Goal: Task Accomplishment & Management: Manage account settings

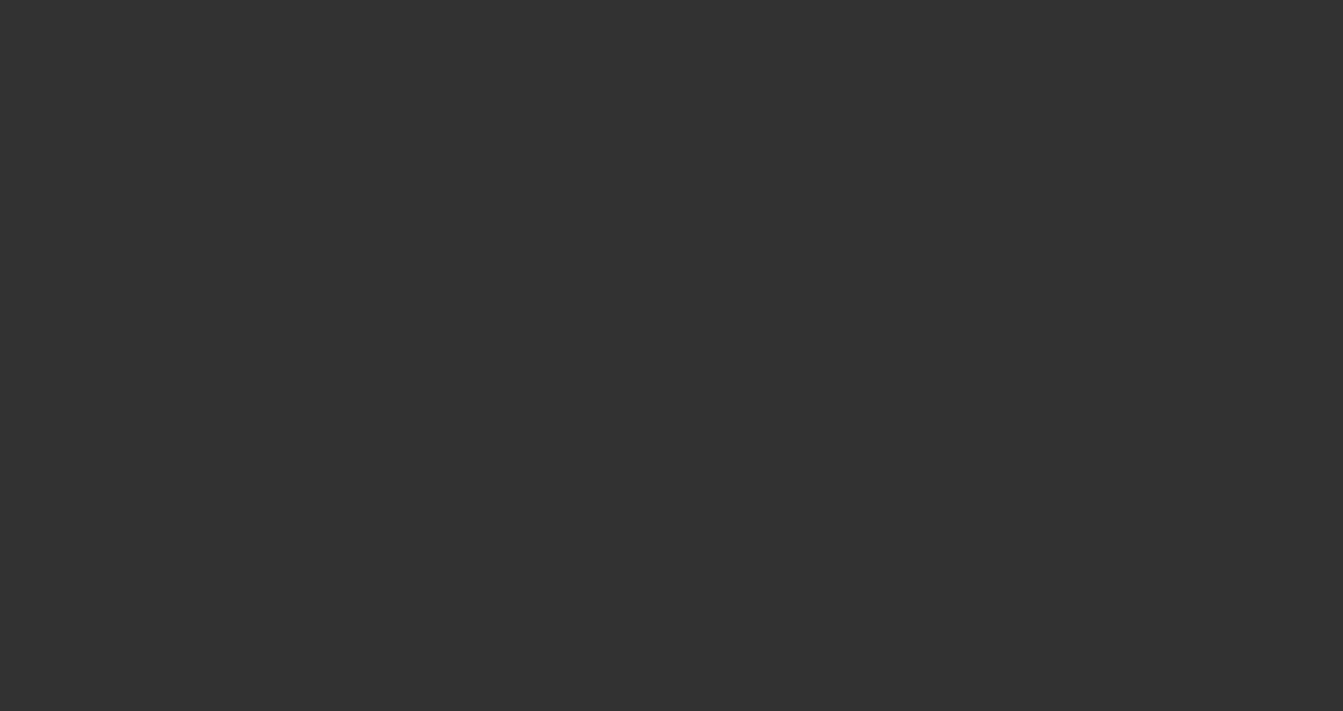
select select "3"
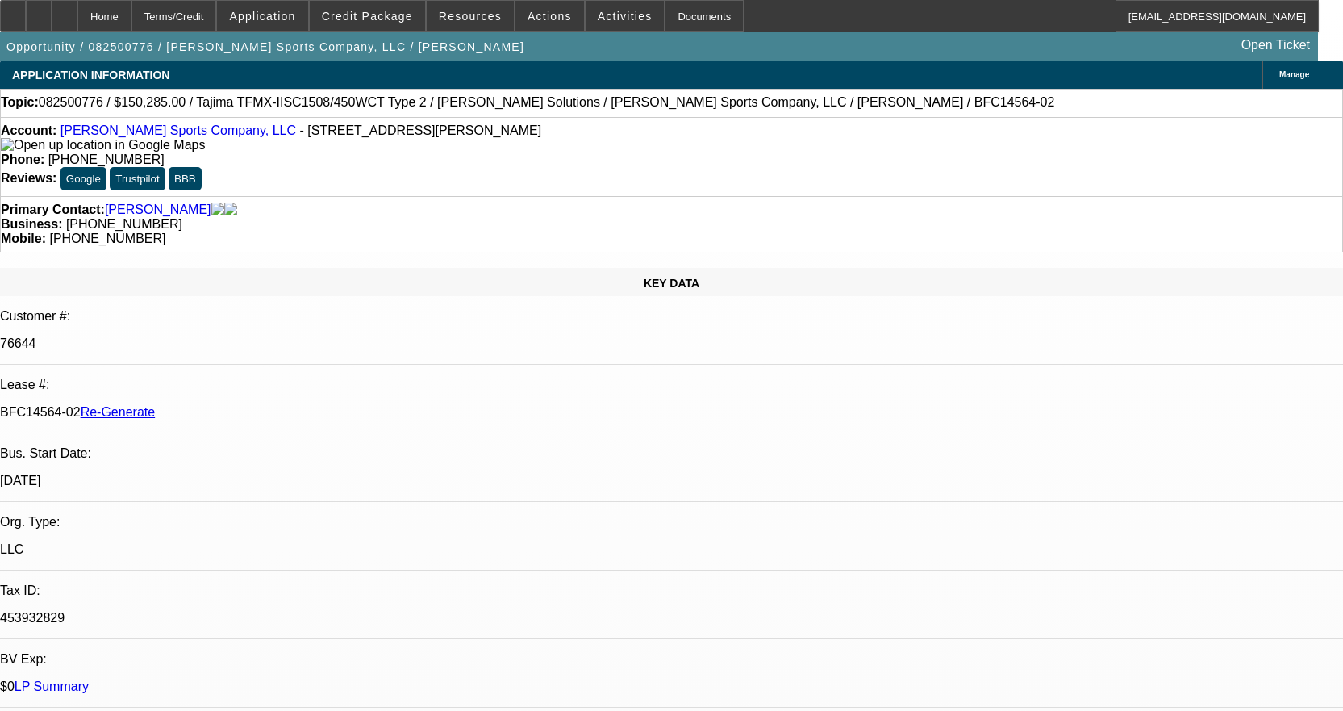
select select "0"
select select "2"
select select "0"
select select "2"
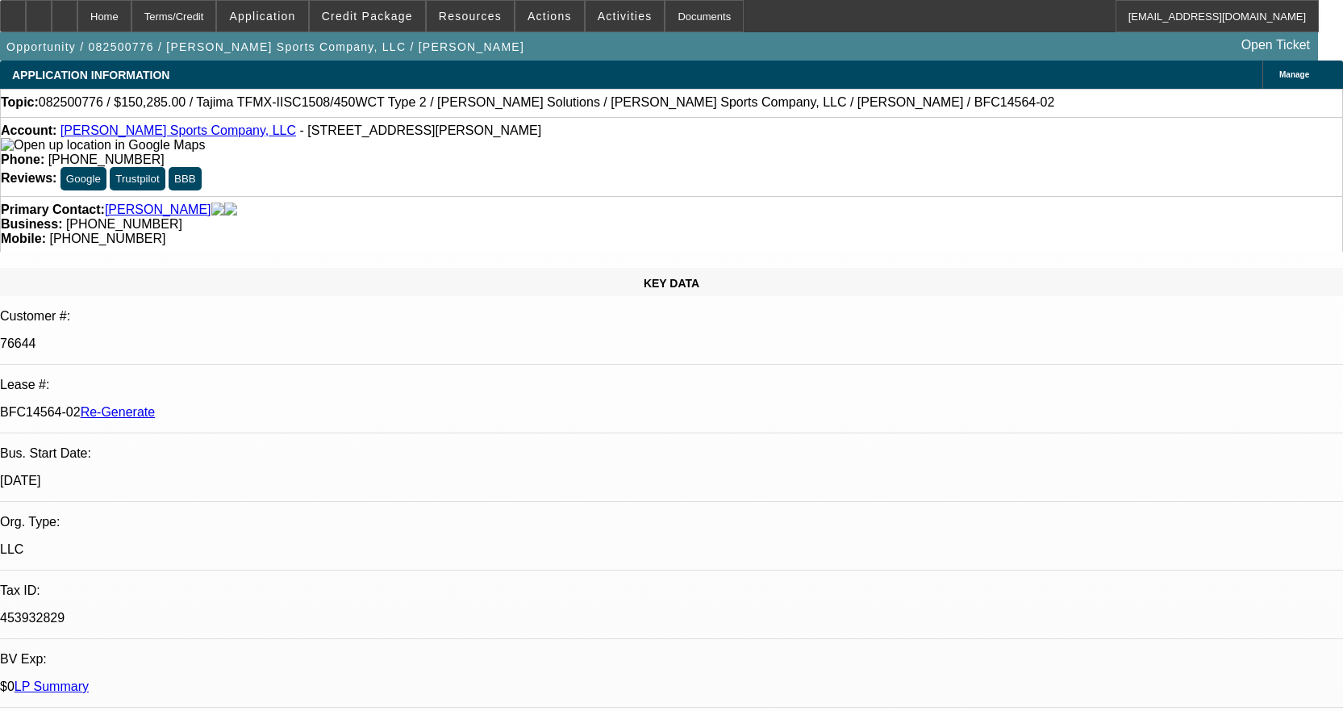
click at [144, 127] on div "Account: Jones Sports Company, LLC - 7250 SW Durham Rd, Portland, OR 97224 Phon…" at bounding box center [671, 156] width 1343 height 79
click at [144, 130] on link "[PERSON_NAME] Sports Company, LLC" at bounding box center [178, 130] width 236 height 14
click at [65, 10] on icon at bounding box center [65, 10] width 0 height 0
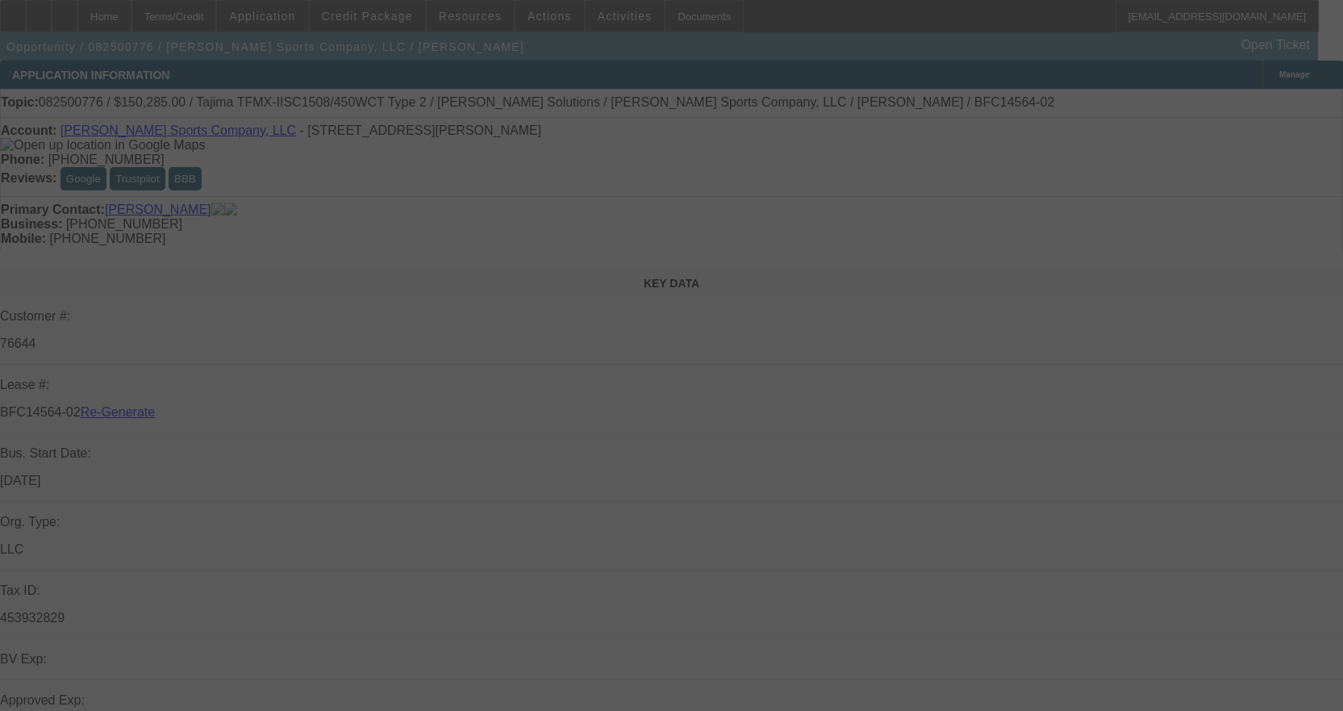
select select "3"
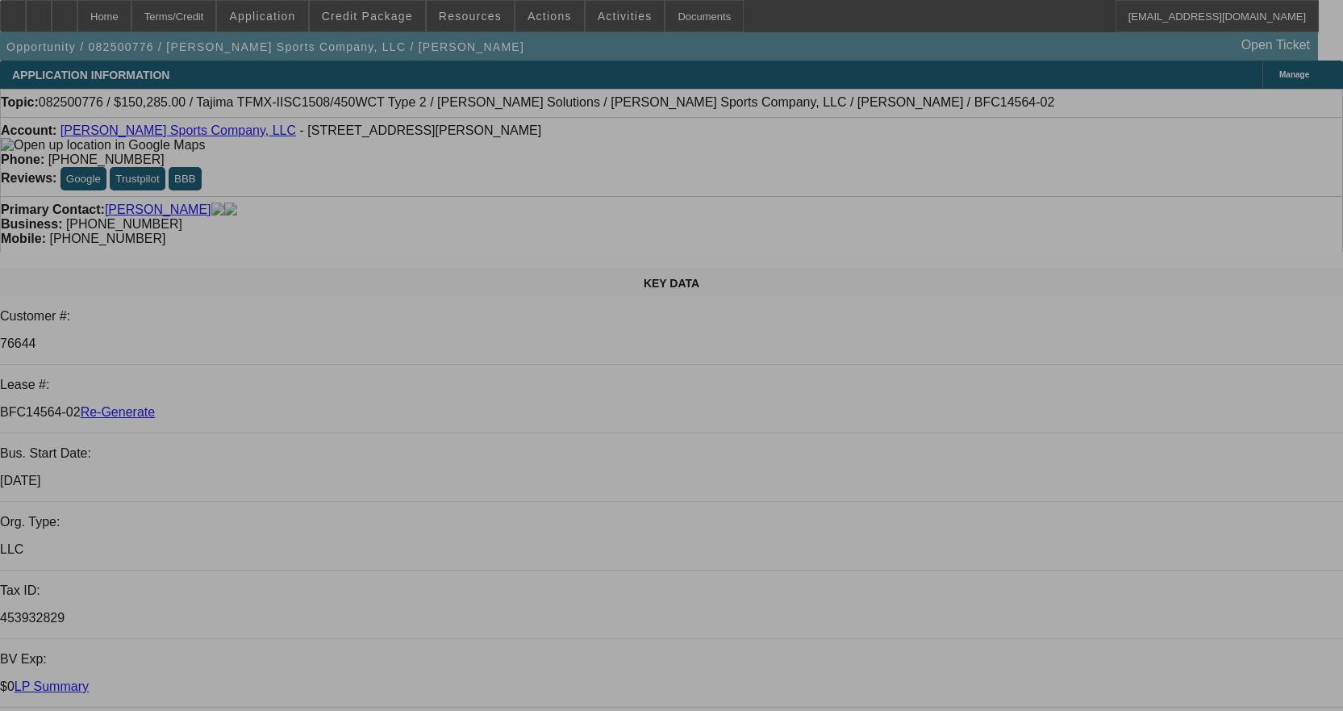
select select "0"
select select "2"
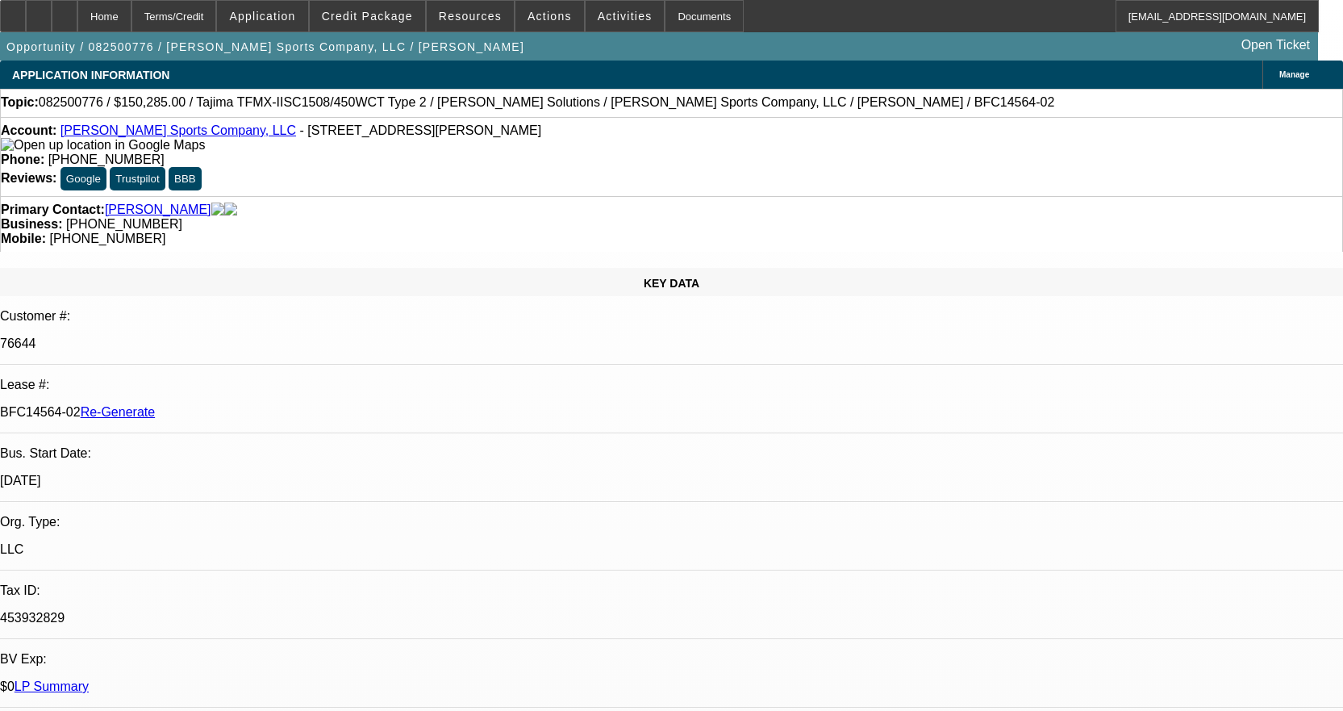
select select "0"
select select "2"
click at [693, 17] on div "Documents" at bounding box center [704, 16] width 79 height 32
click at [598, 21] on span "Activities" at bounding box center [625, 16] width 55 height 13
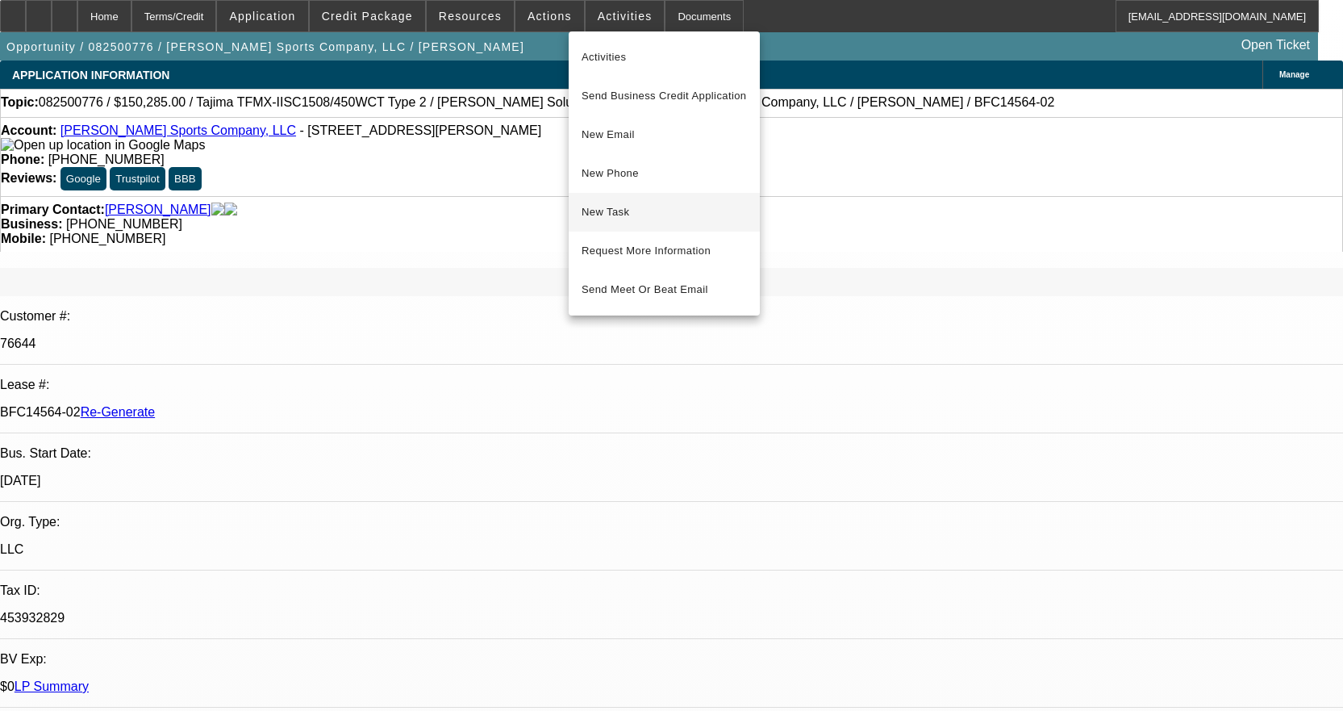
click at [607, 212] on span "New Task" at bounding box center [664, 211] width 165 height 19
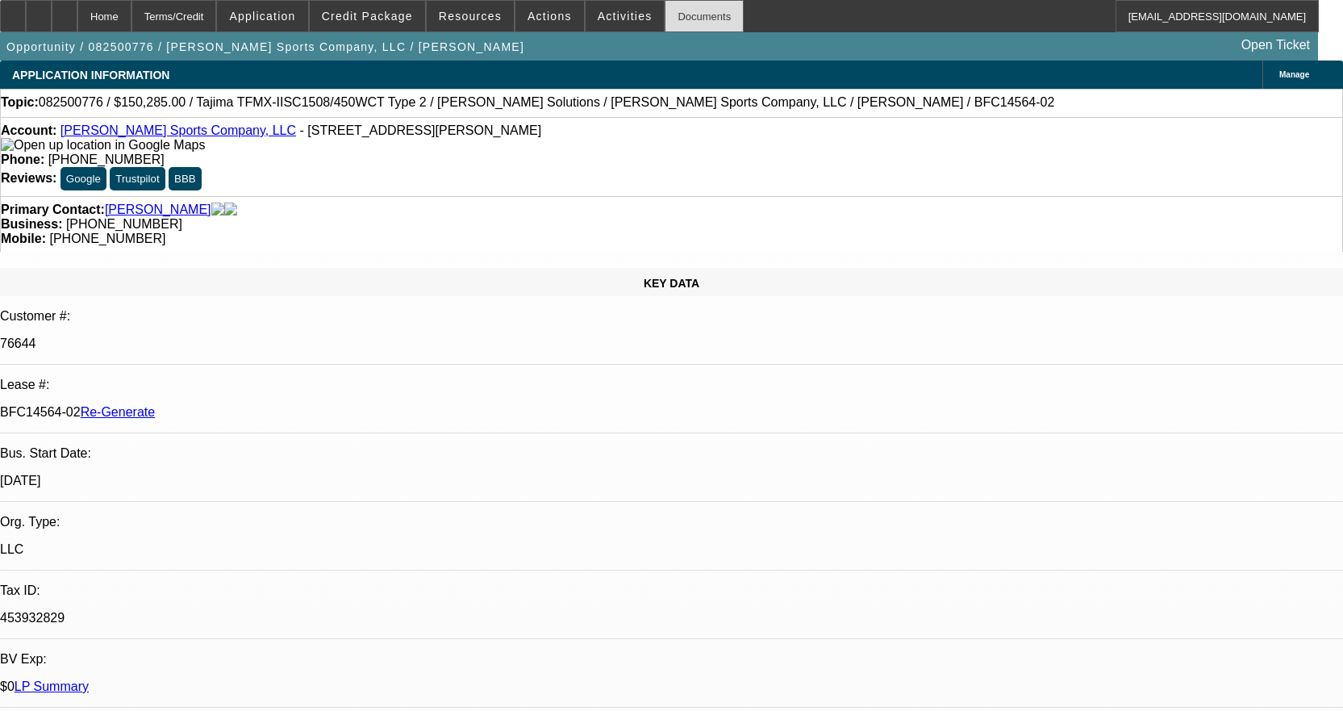
click at [674, 15] on div "Documents" at bounding box center [704, 16] width 79 height 32
click at [673, 15] on div "Documents" at bounding box center [704, 16] width 79 height 32
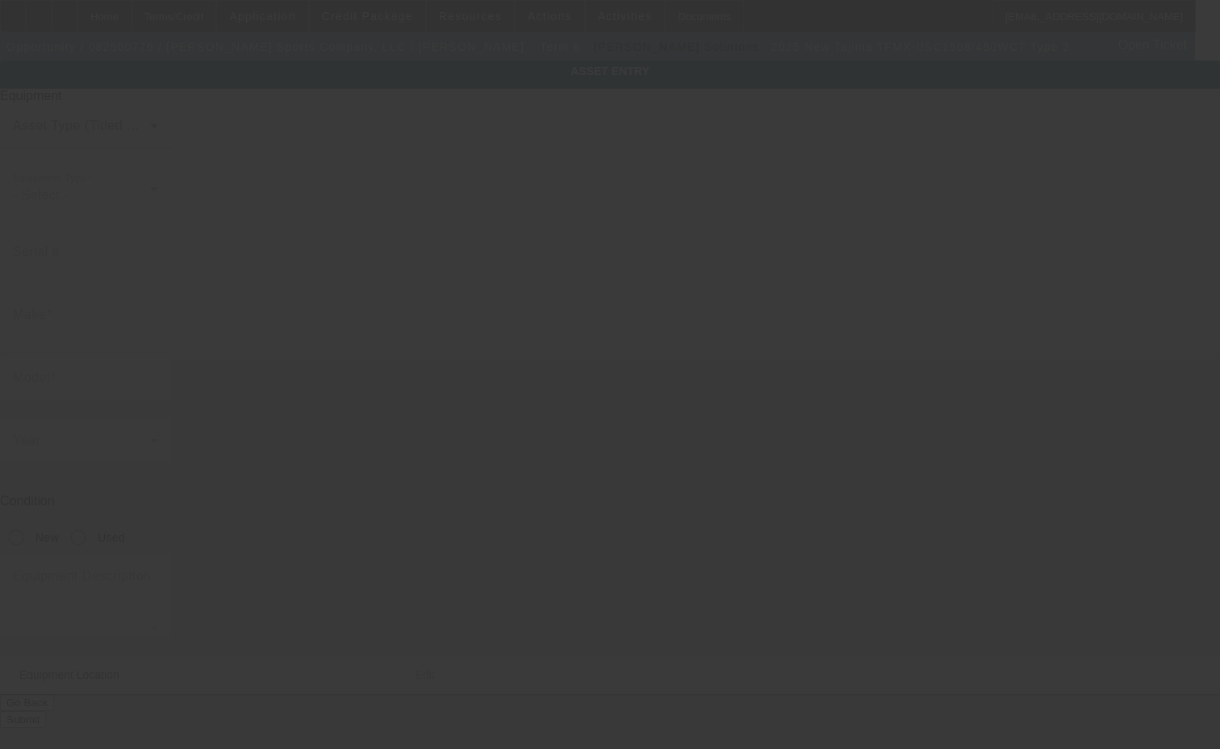
type input "Tajima"
type input "TFMX-IISC1508/450WCT Type 2"
radio input "true"
type textarea "8 head machine"
type input "[STREET_ADDRESS][PERSON_NAME]"
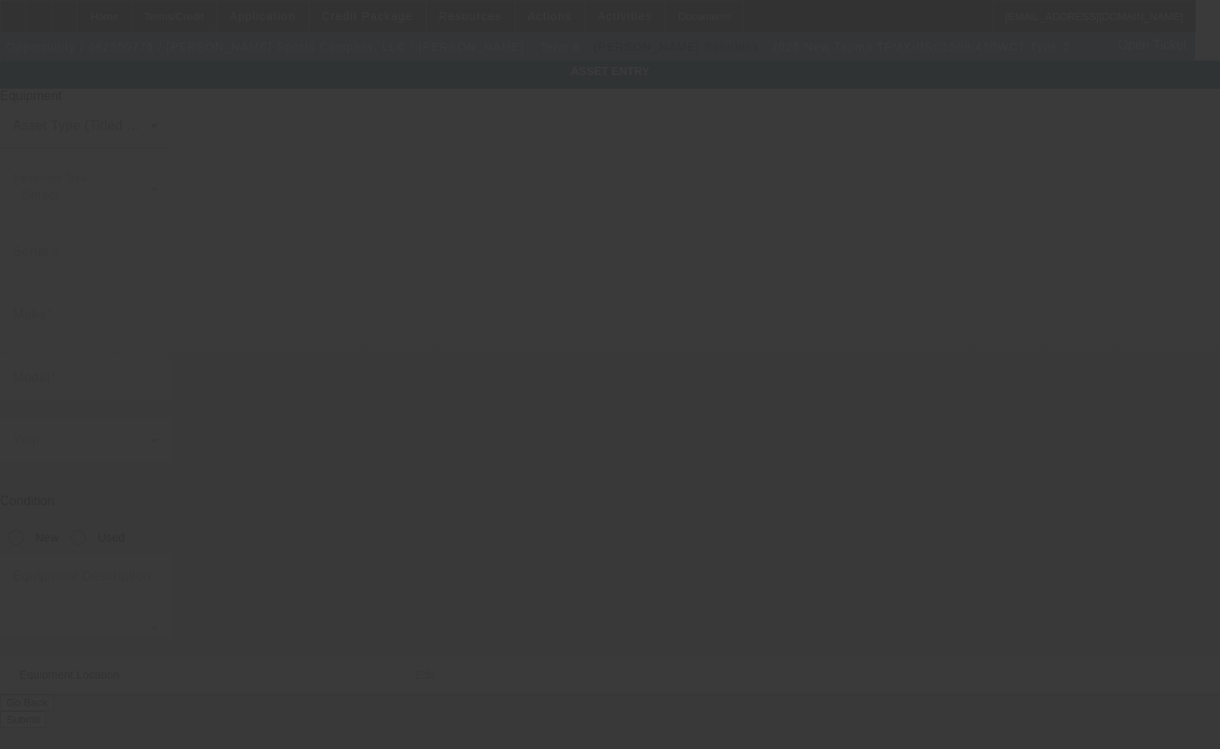
type input "[GEOGRAPHIC_DATA]"
type input "97224"
type input "[US_STATE]"
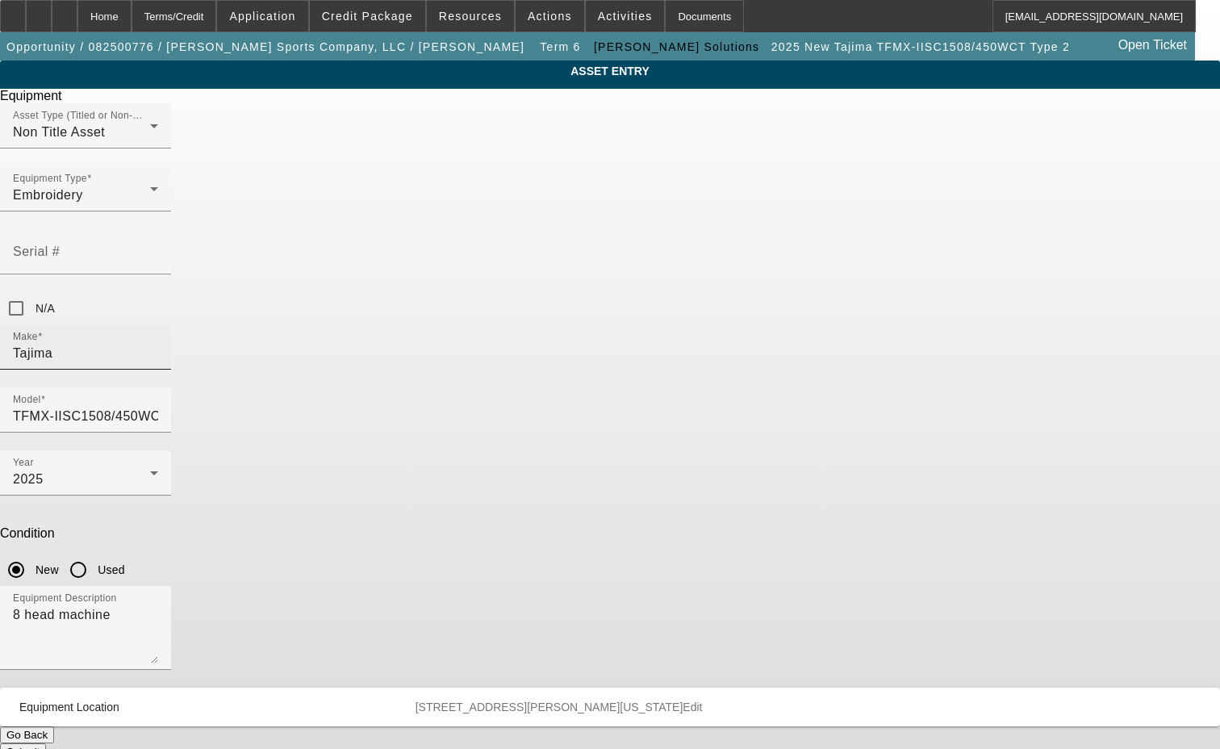
click at [158, 344] on input "Tajima" at bounding box center [85, 353] width 145 height 19
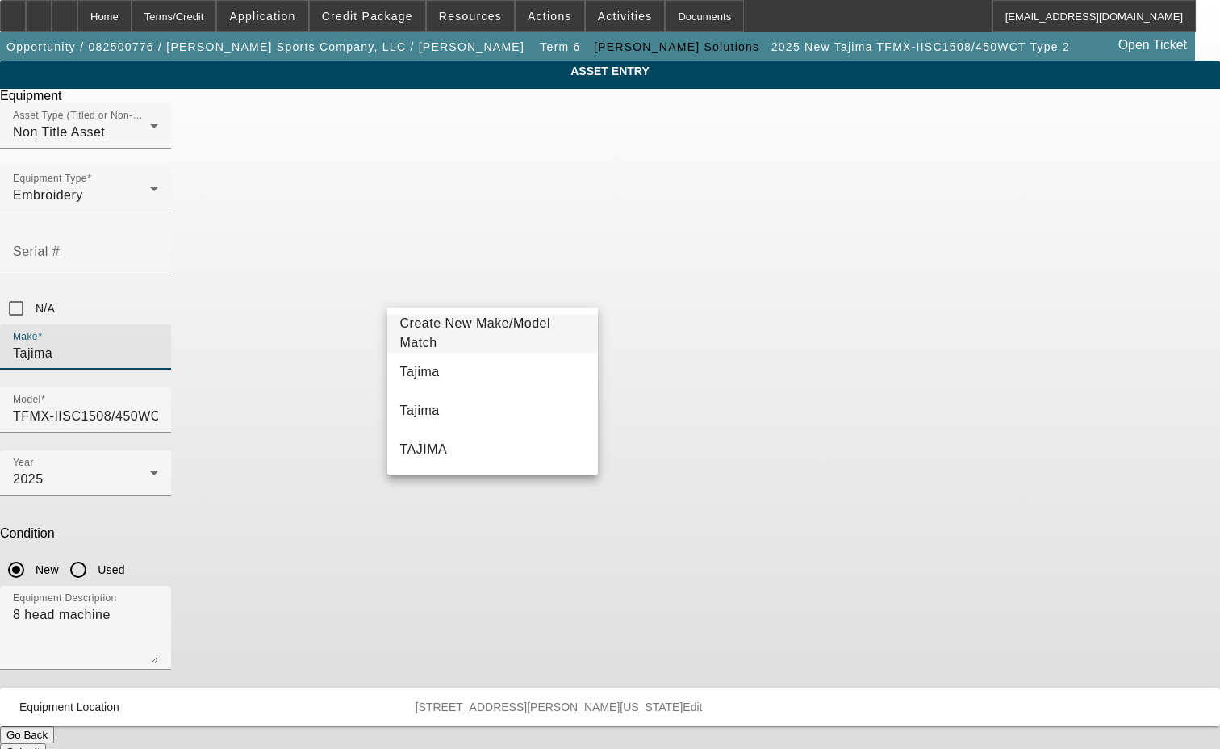
click at [478, 334] on span "Create New Make/Model Match" at bounding box center [475, 332] width 151 height 33
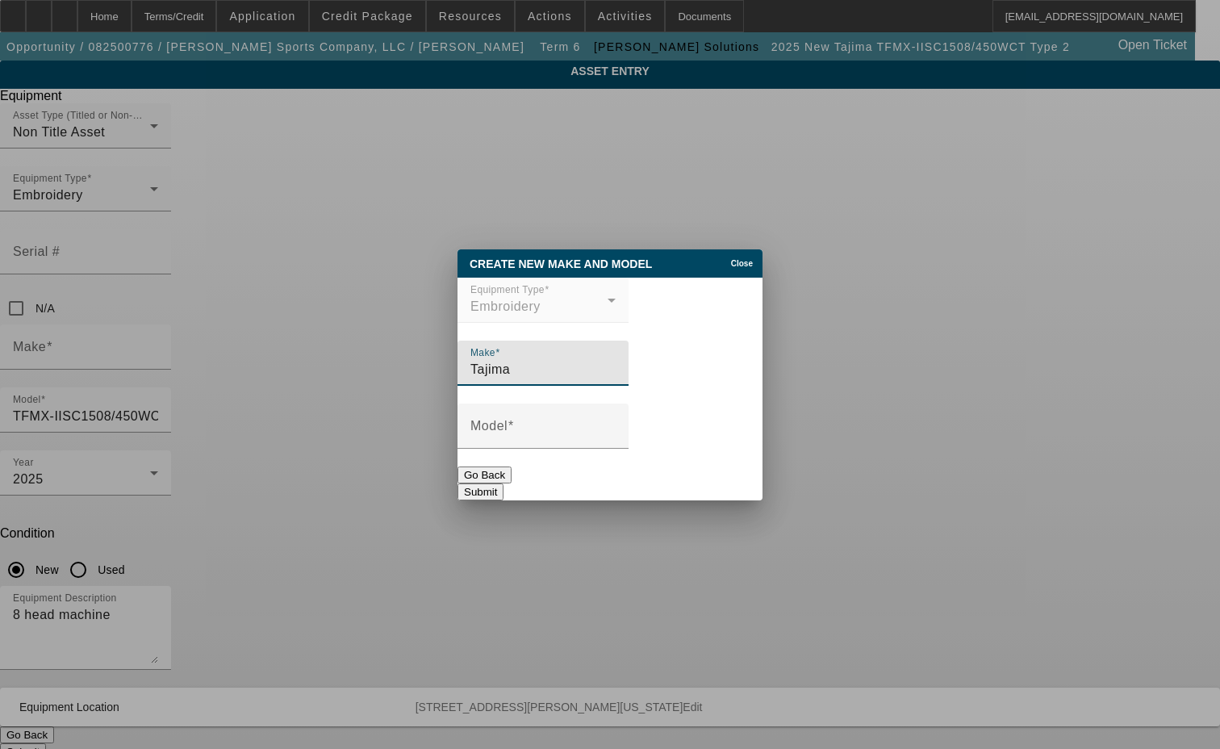
type input "Tajima"
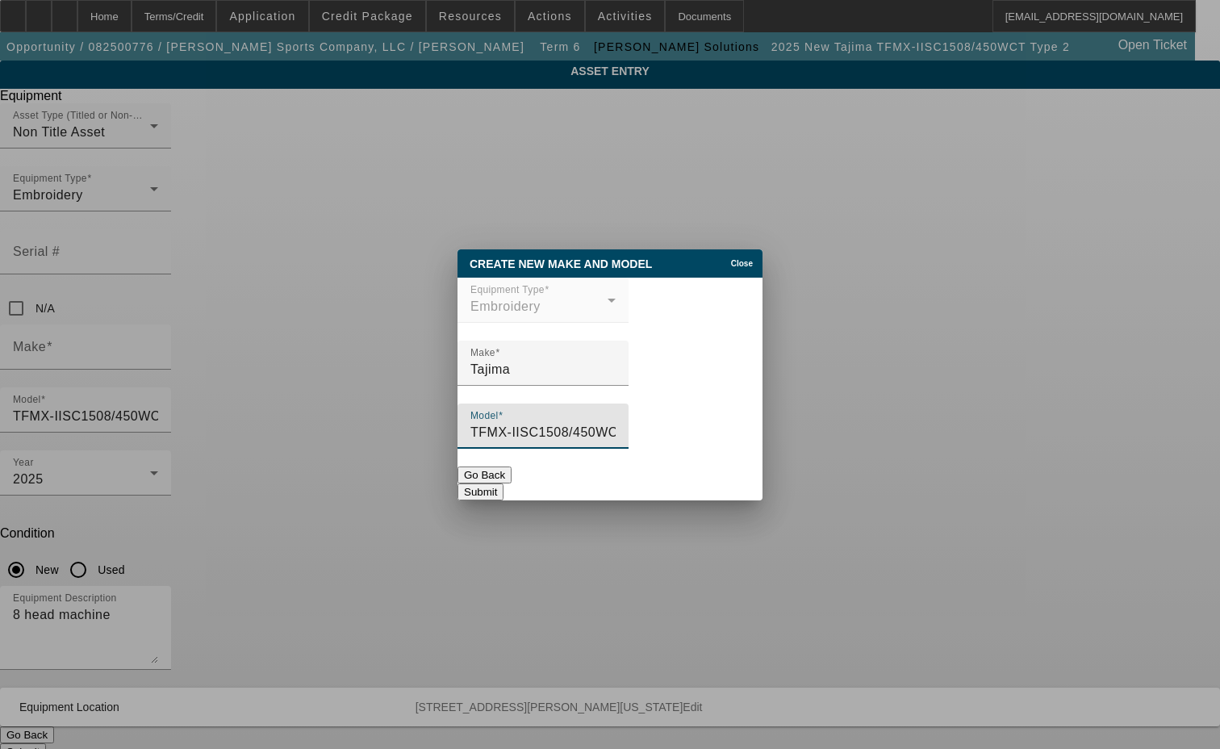
type input "TFMX-IISC1508/450WCT Type 2"
click at [503, 483] on button "Submit" at bounding box center [480, 491] width 46 height 17
type input "Tajima"
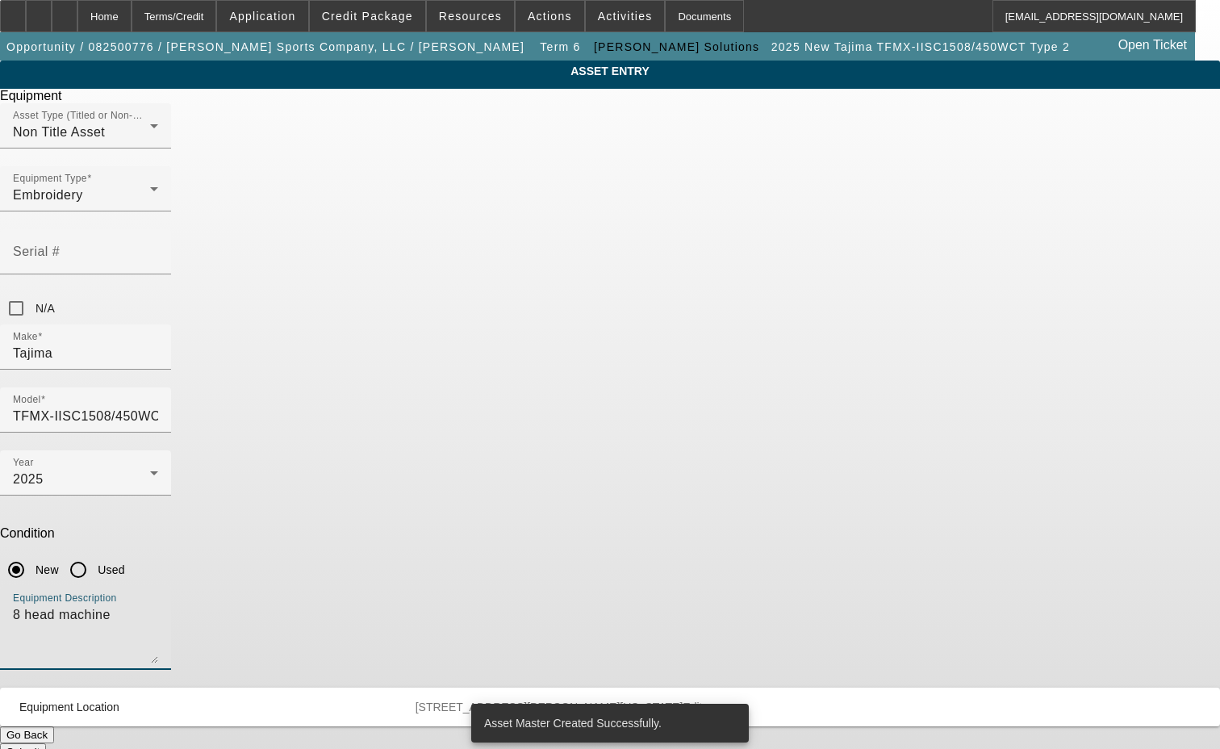
drag, startPoint x: 498, startPoint y: 413, endPoint x: 308, endPoint y: 406, distance: 189.7
click at [308, 406] on div "ASSET ENTRY Delete asset Equipment Asset Type (Titled or Non-Titled) Non Title …" at bounding box center [610, 409] width 1220 height 699
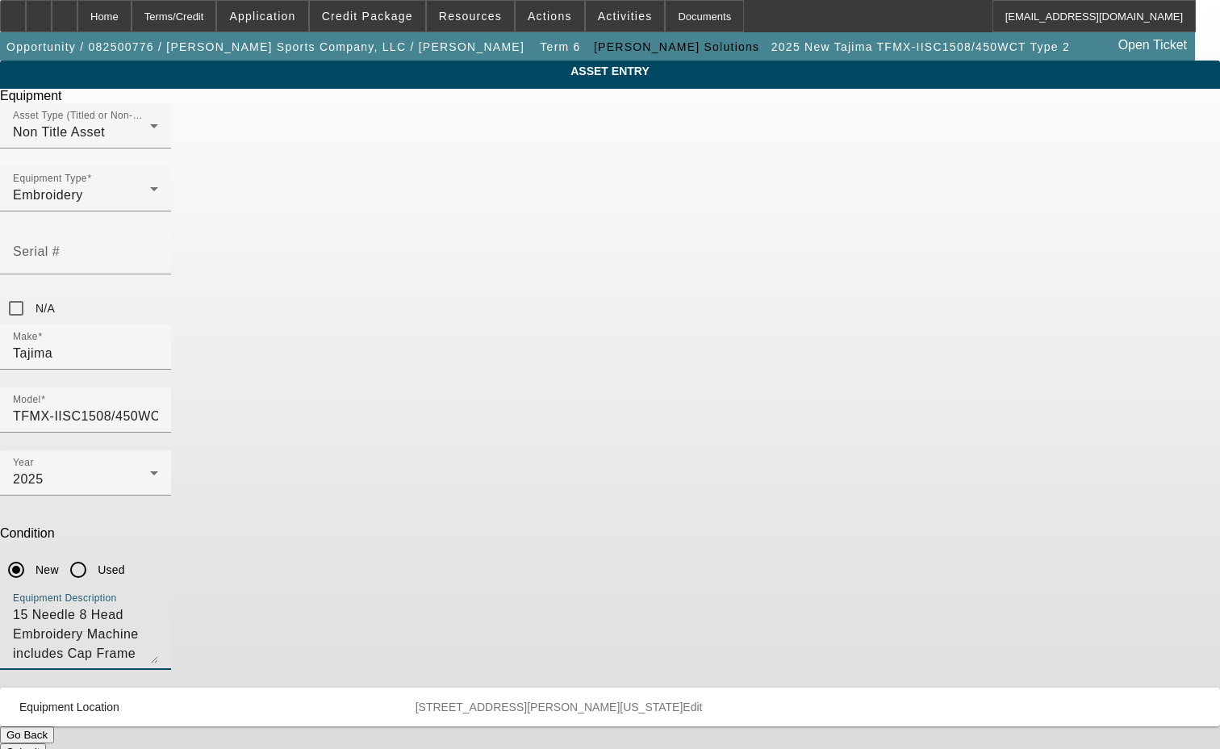
type textarea "15 Needle 8 Head Embroidery Machine includes Cap Frame Driver with Support Shaf…"
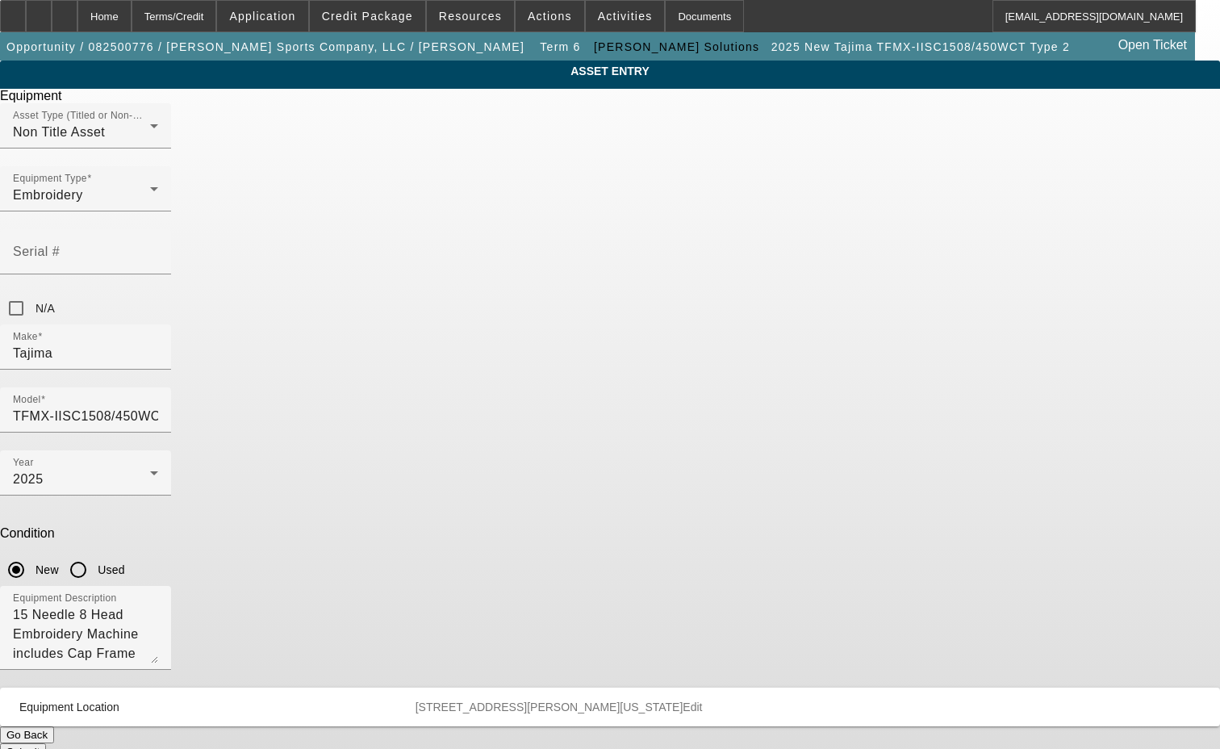
click at [46, 743] on button "Submit" at bounding box center [23, 751] width 46 height 17
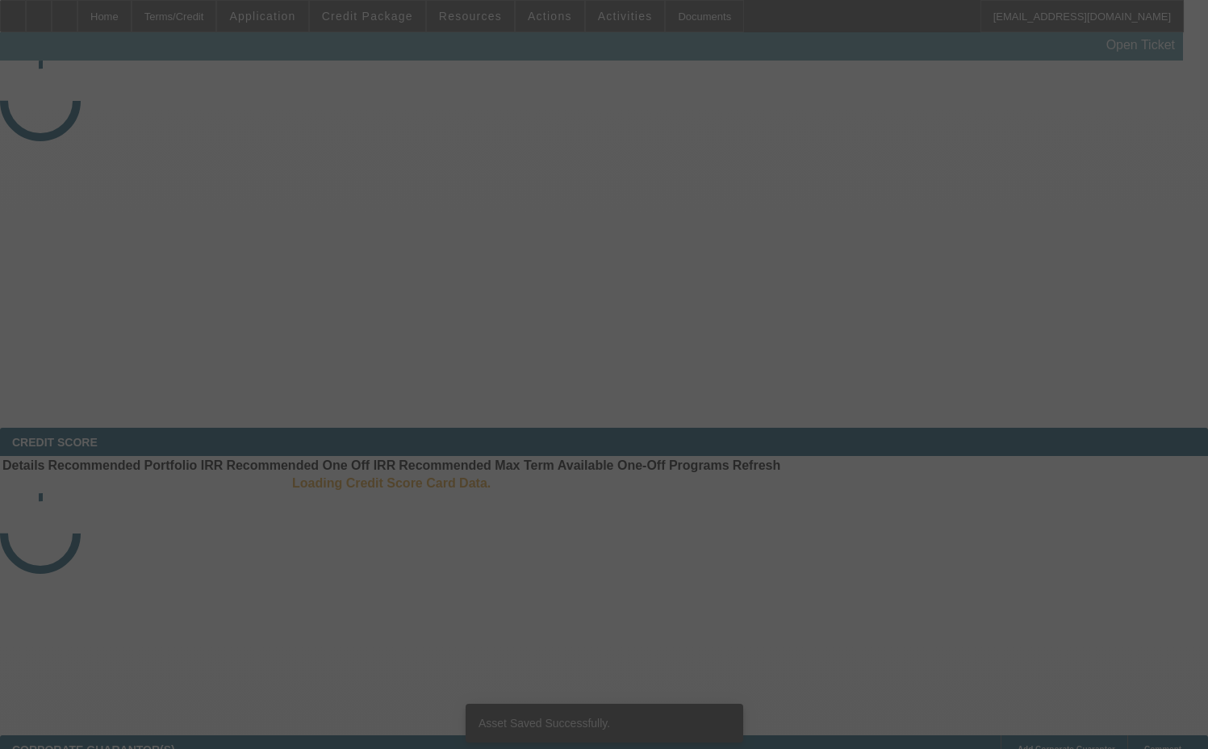
select select "3"
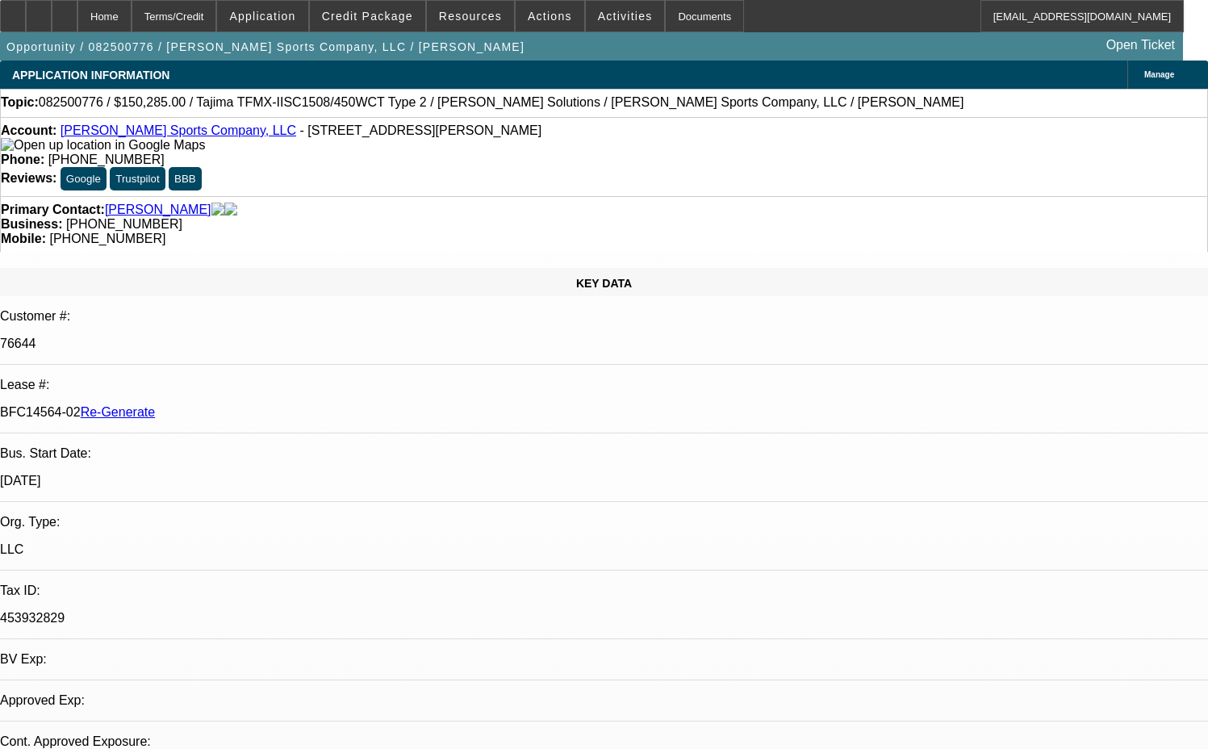
select select "0"
select select "2"
select select "0"
select select "2"
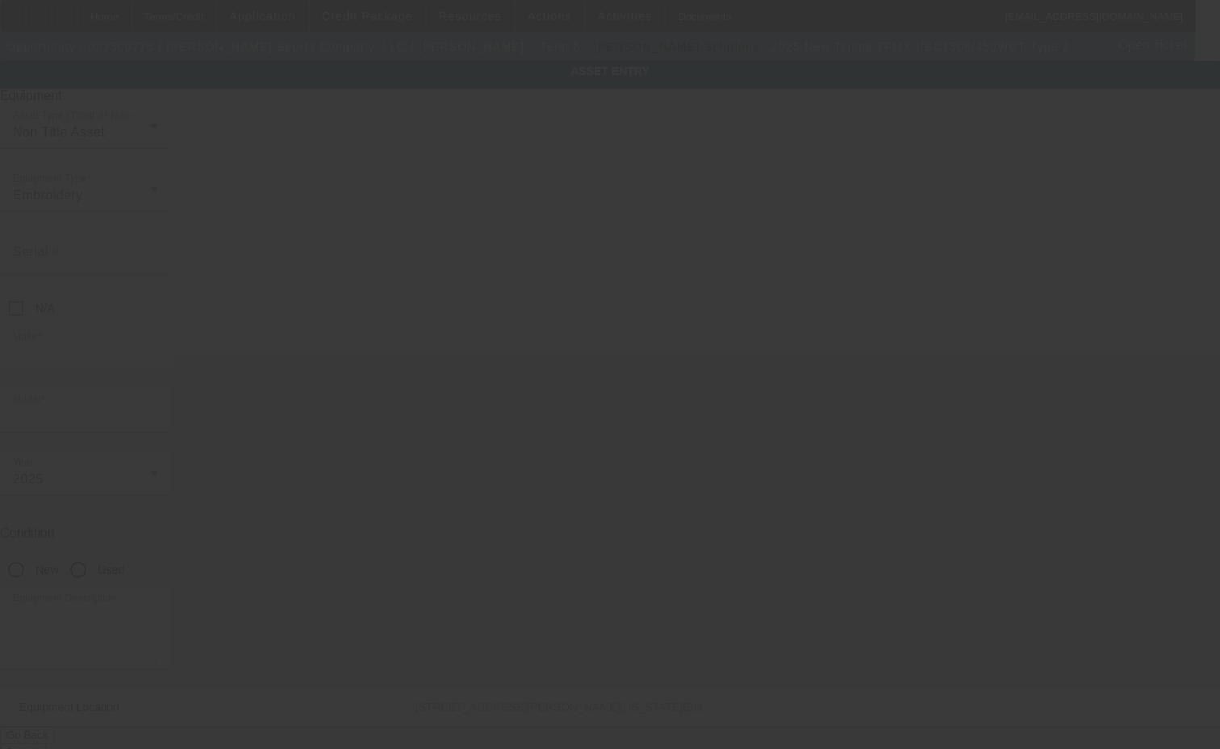
type input "Tajima"
type input "TFMX-IISC1506/450WCT Type 2"
radio input "true"
type textarea "6 head machine"
type input "[STREET_ADDRESS][PERSON_NAME]"
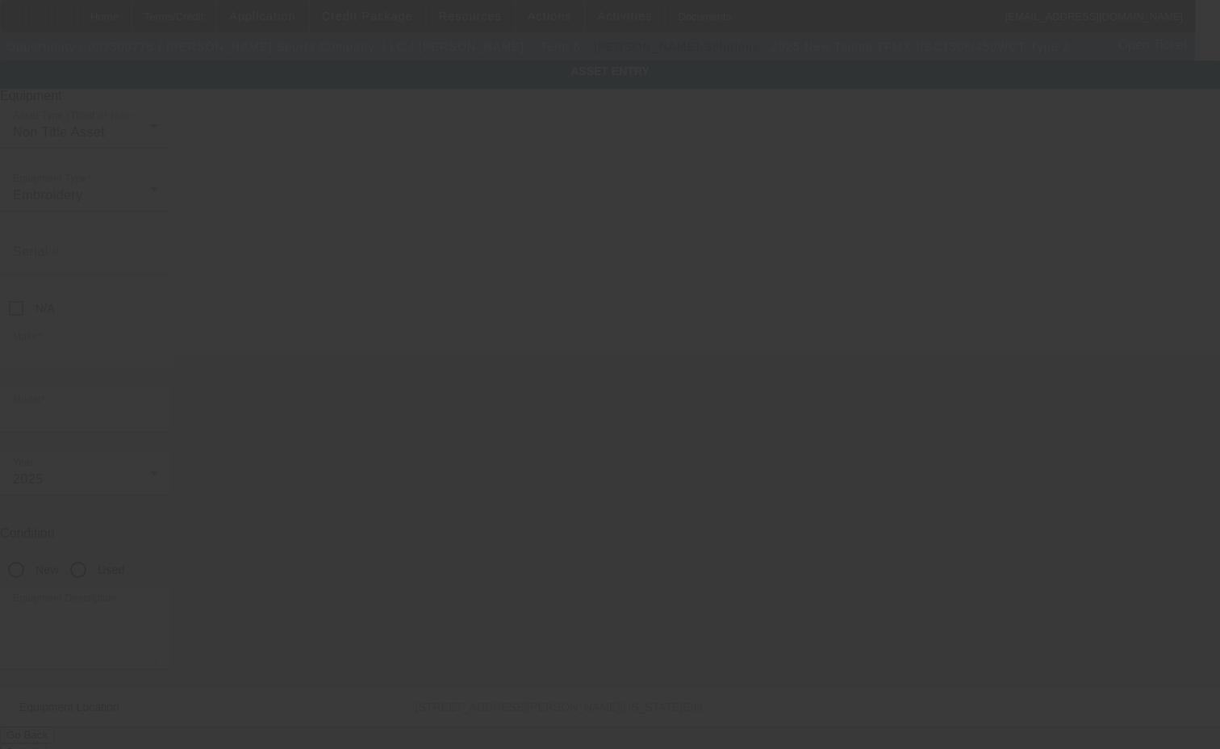
type input "[GEOGRAPHIC_DATA]"
type input "97224"
type input "[US_STATE]"
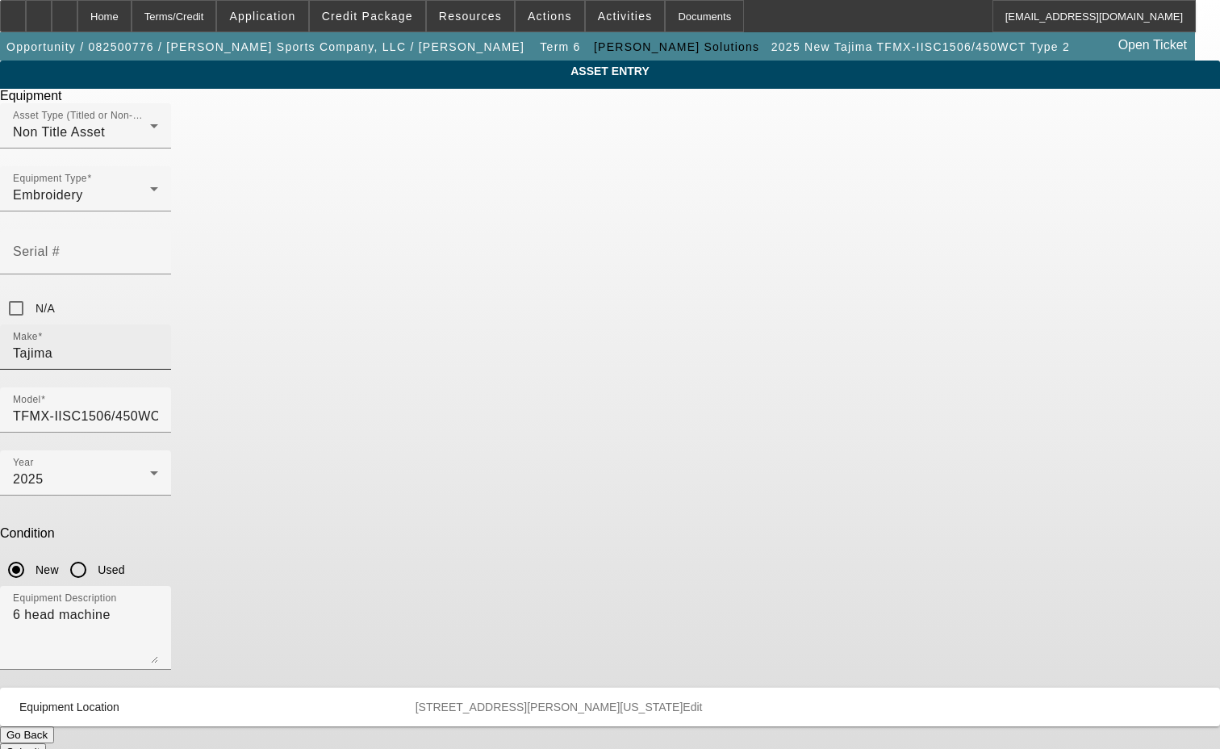
click at [158, 344] on input "Tajima" at bounding box center [85, 353] width 145 height 19
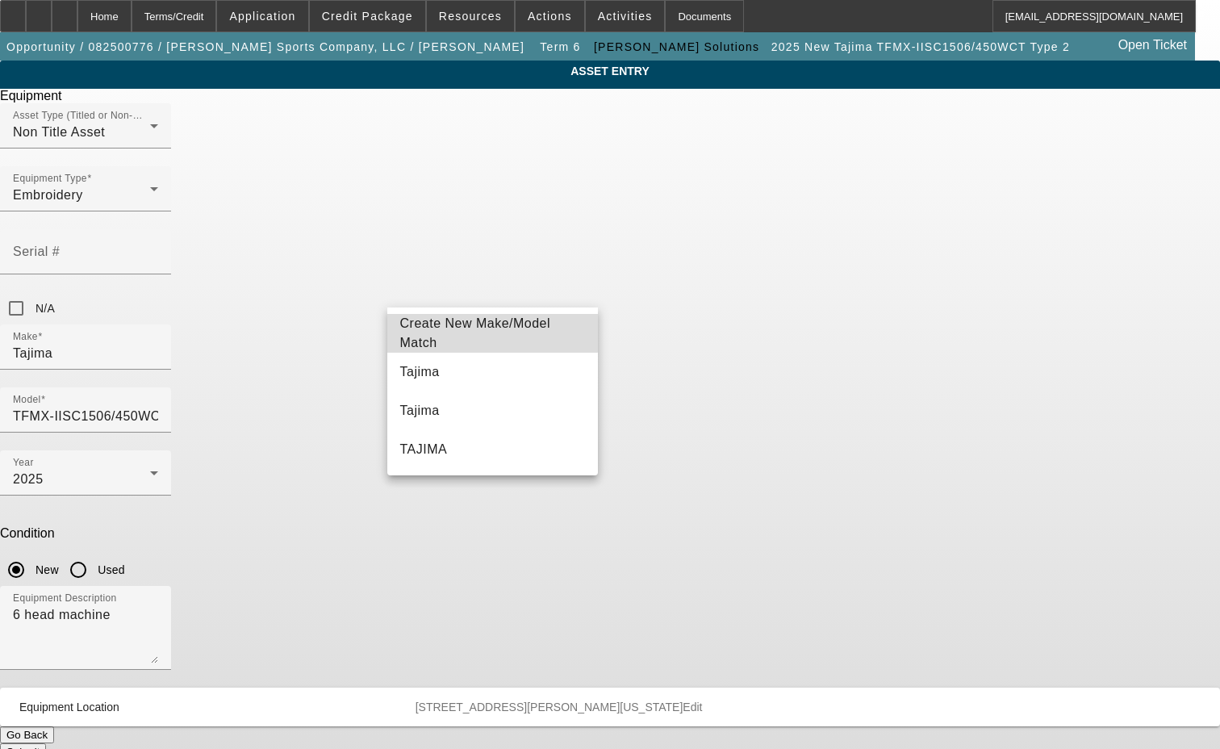
click at [492, 329] on span "Create New Make/Model Match" at bounding box center [475, 332] width 151 height 33
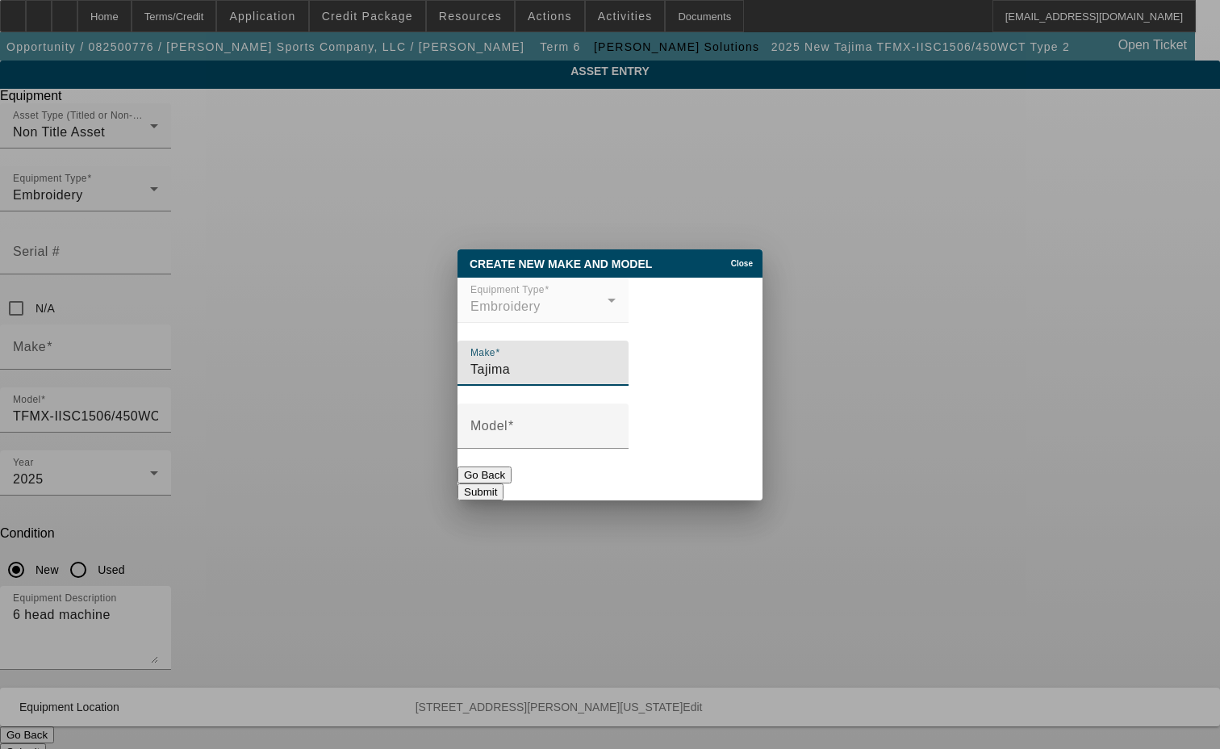
type input "Tajima"
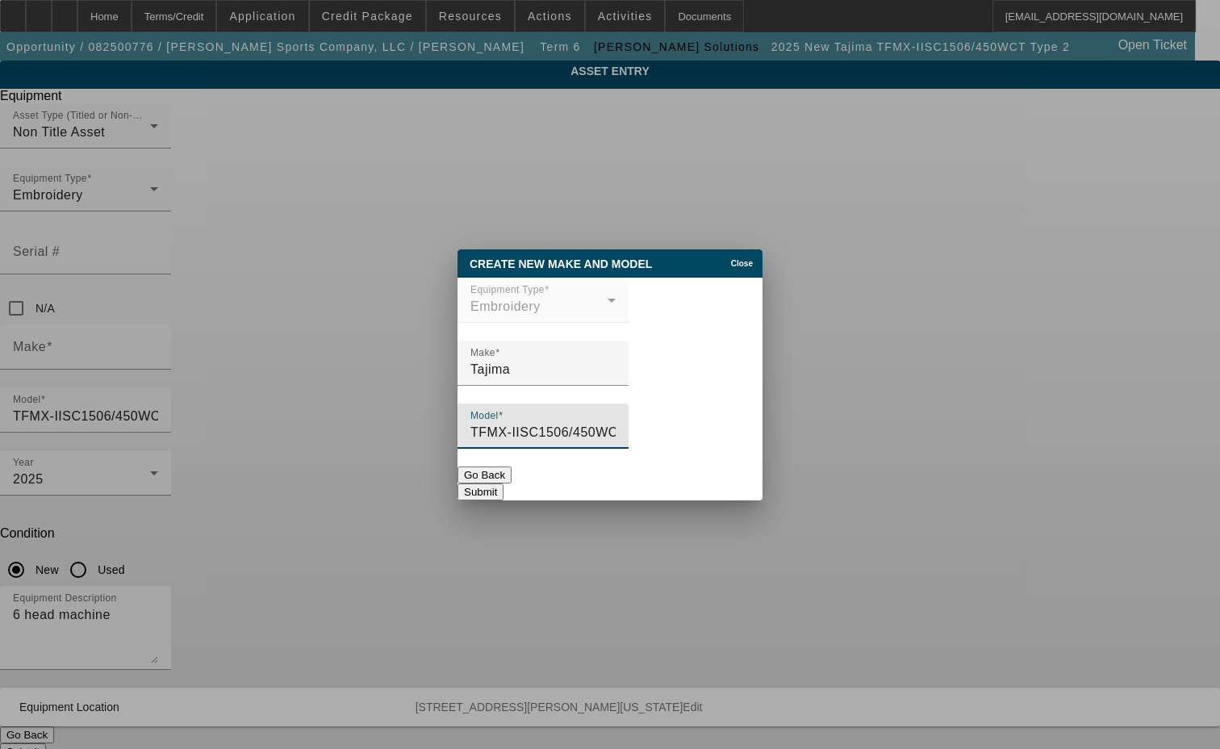
type input "TFMX-IISC1506/450WCT Type 2"
click at [503, 483] on button "Submit" at bounding box center [480, 491] width 46 height 17
click at [503, 484] on button "Submit" at bounding box center [480, 491] width 46 height 17
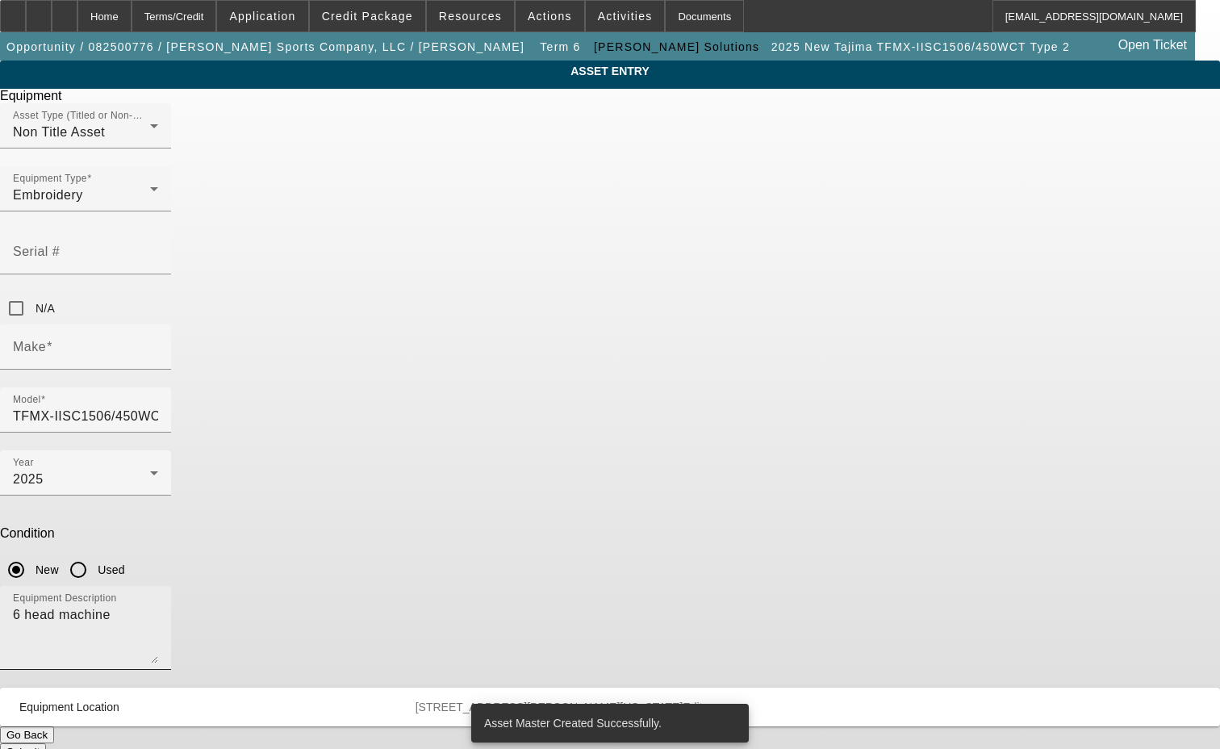
type input "Tajima"
drag, startPoint x: 475, startPoint y: 427, endPoint x: 342, endPoint y: 423, distance: 133.1
click at [342, 423] on div "ASSET ENTRY Delete asset Equipment Asset Type (Titled or Non-Titled) Non Title …" at bounding box center [610, 409] width 1220 height 699
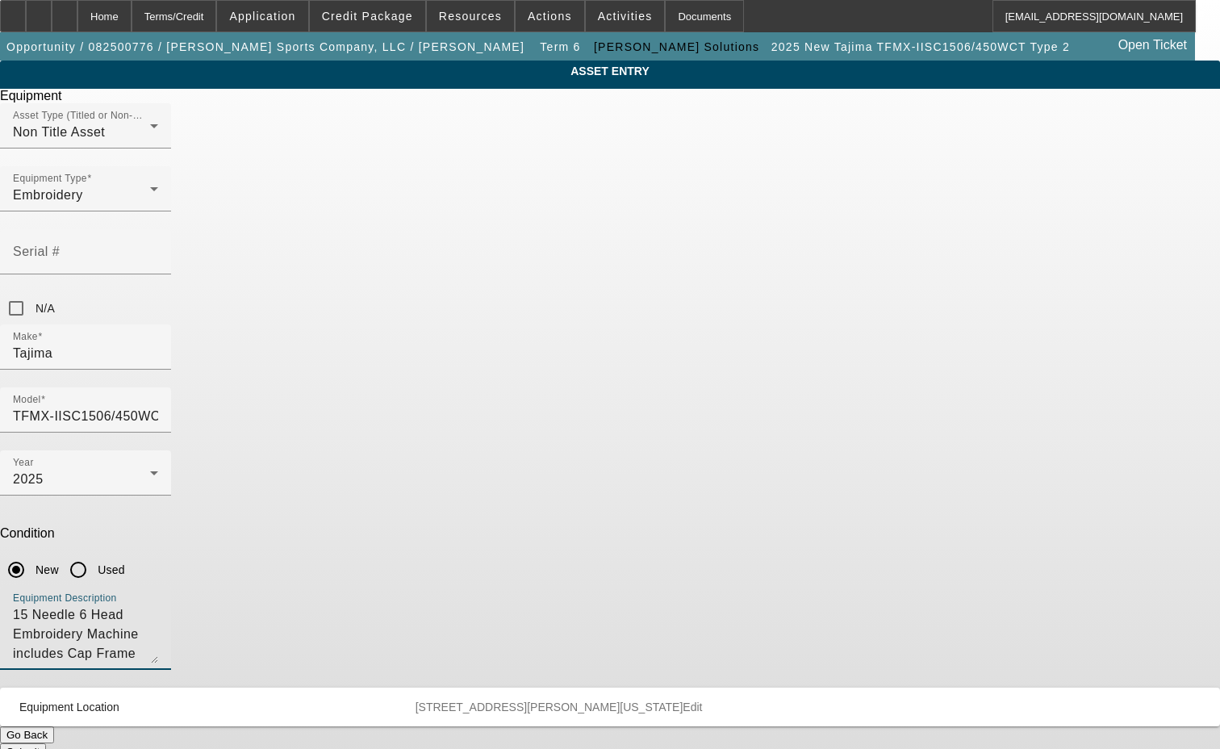
type textarea "15 Needle 6 Head Embroidery Machine includes Cap Frame Driver with Support Shaf…"
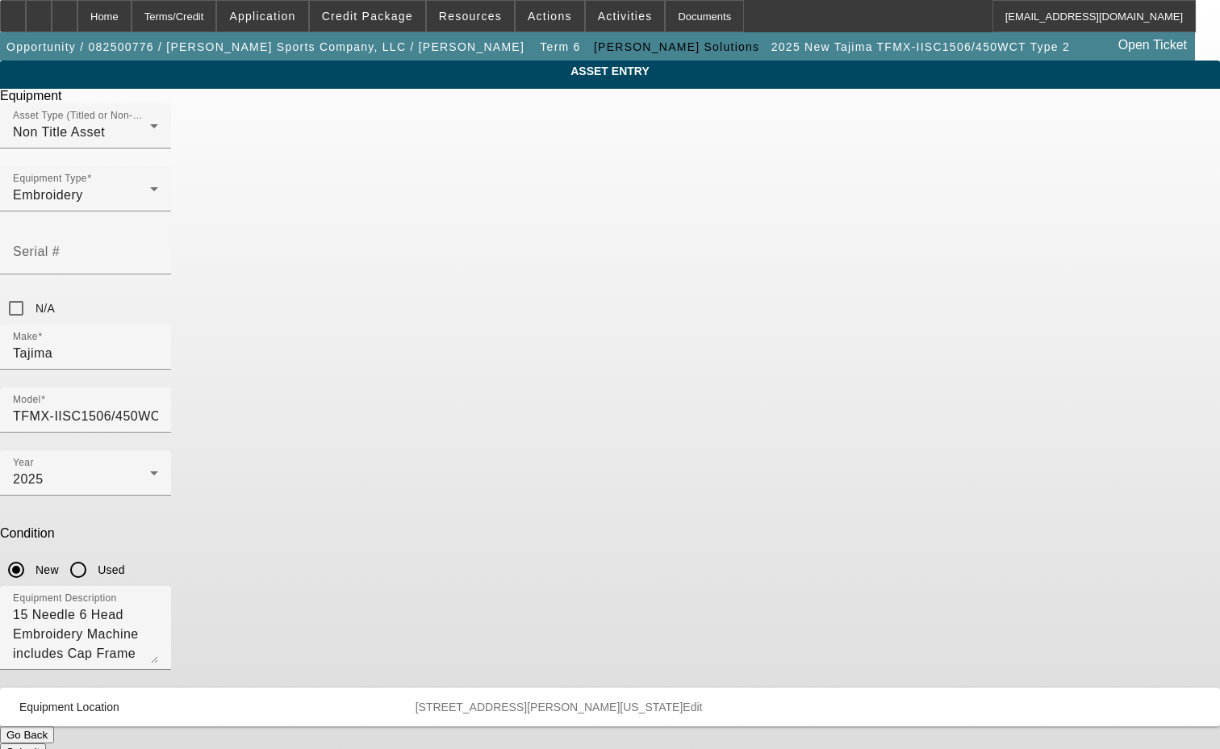
click at [46, 743] on button "Submit" at bounding box center [23, 751] width 46 height 17
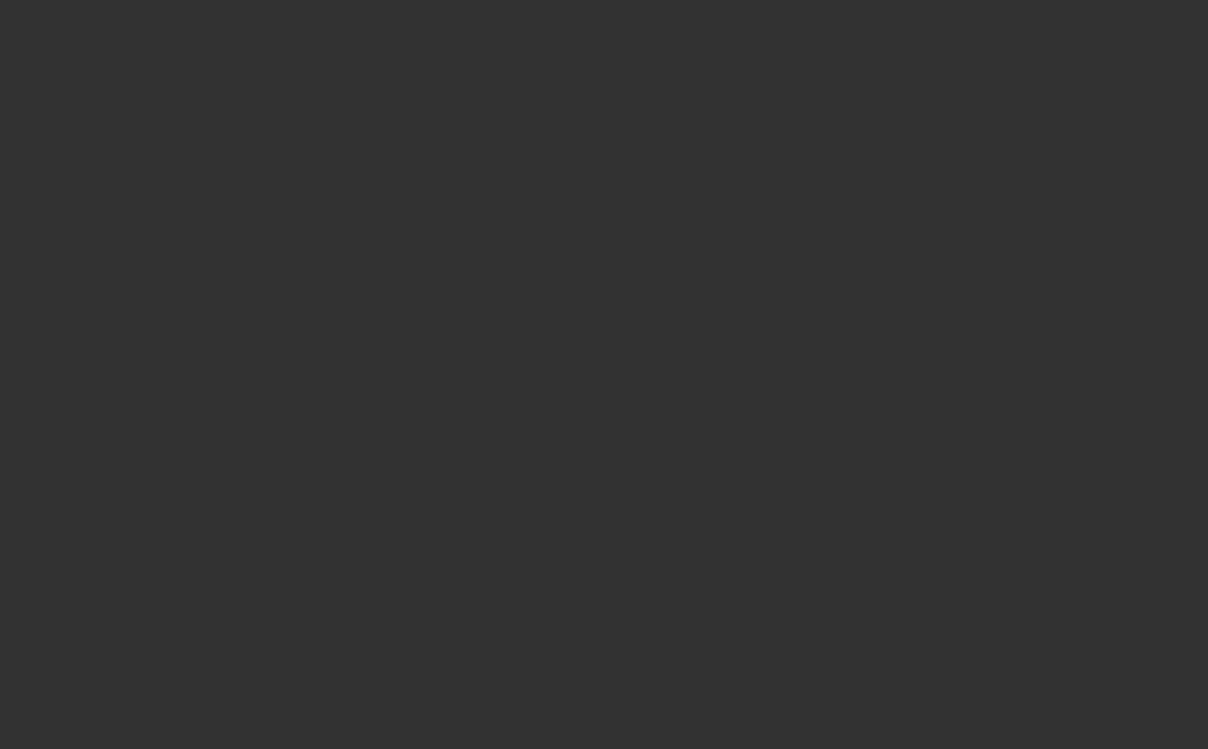
select select "3"
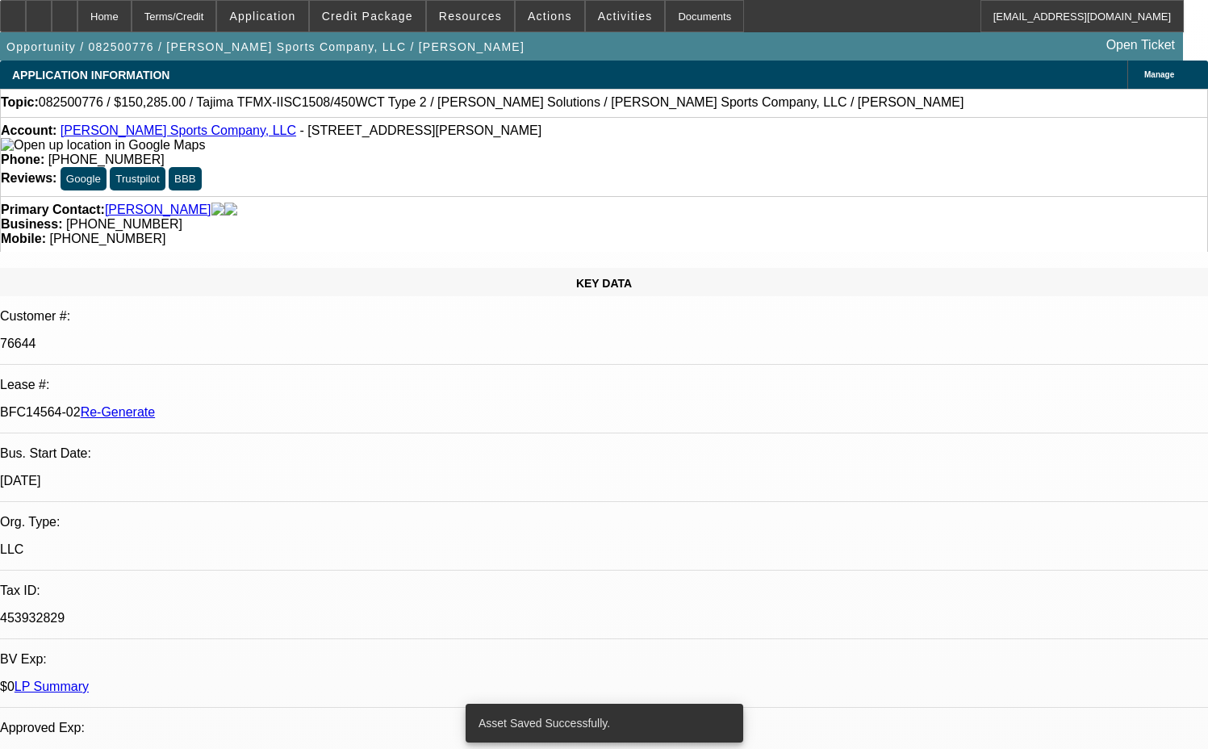
select select "0"
select select "2"
select select "0"
select select "2"
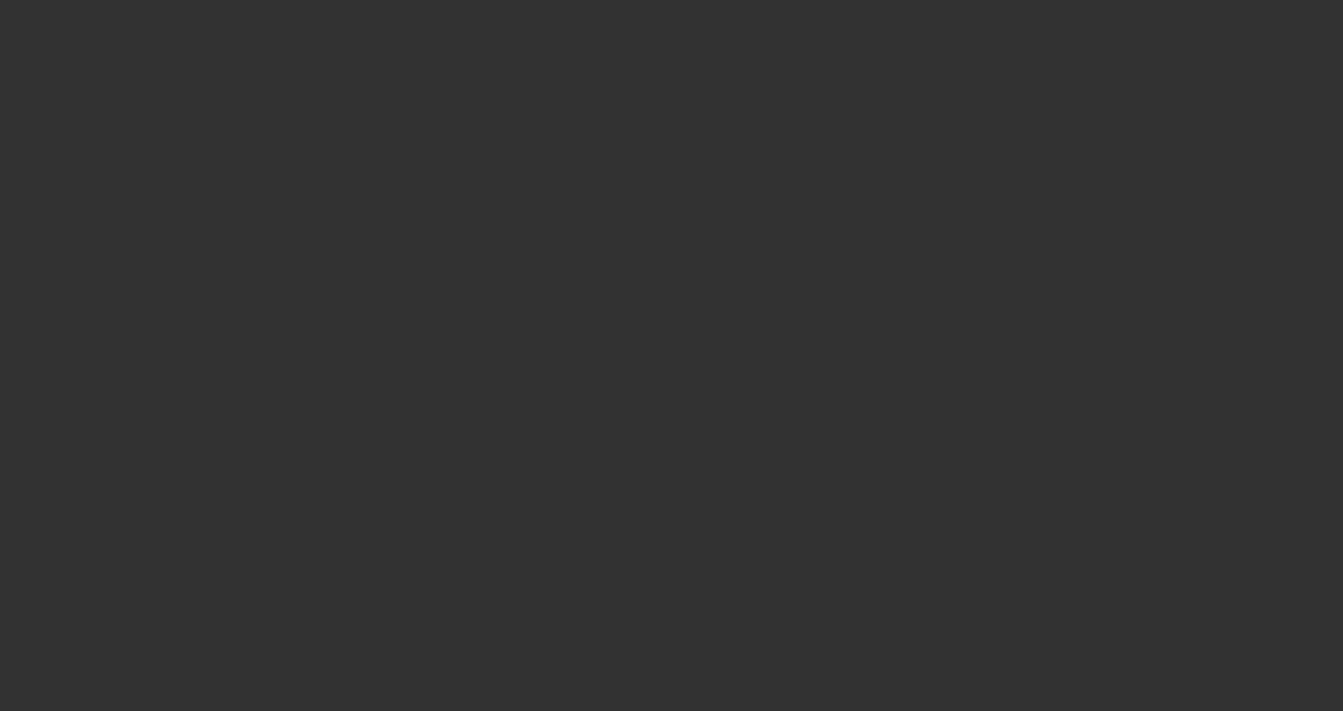
select select "4"
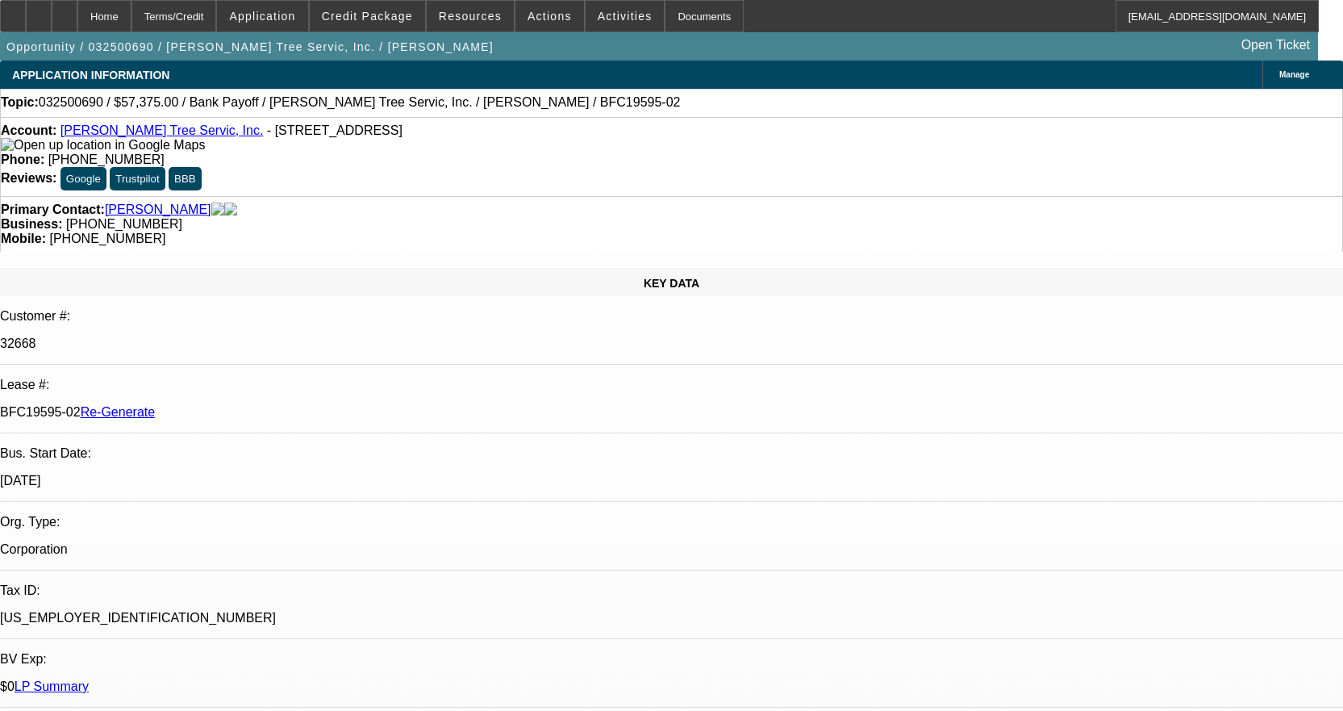
select select "0.1"
select select "0"
select select "3"
select select "0"
select select "6"
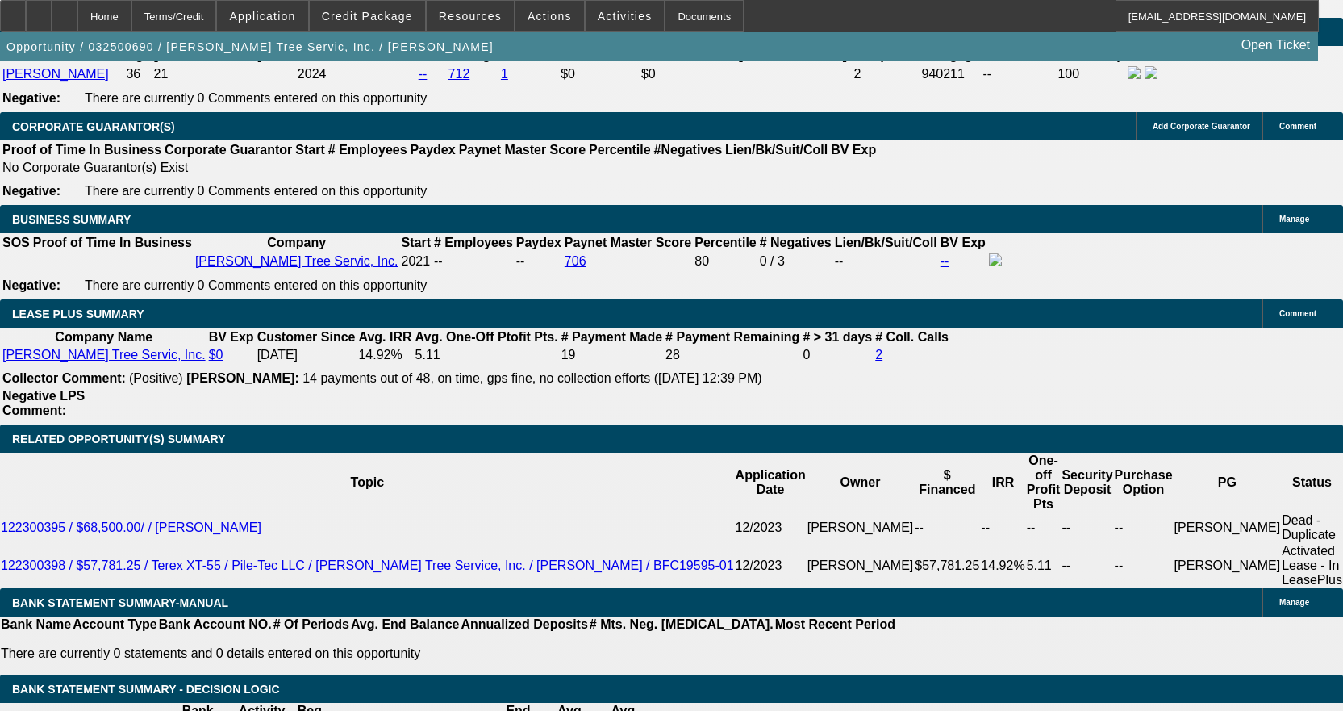
scroll to position [2743, 0]
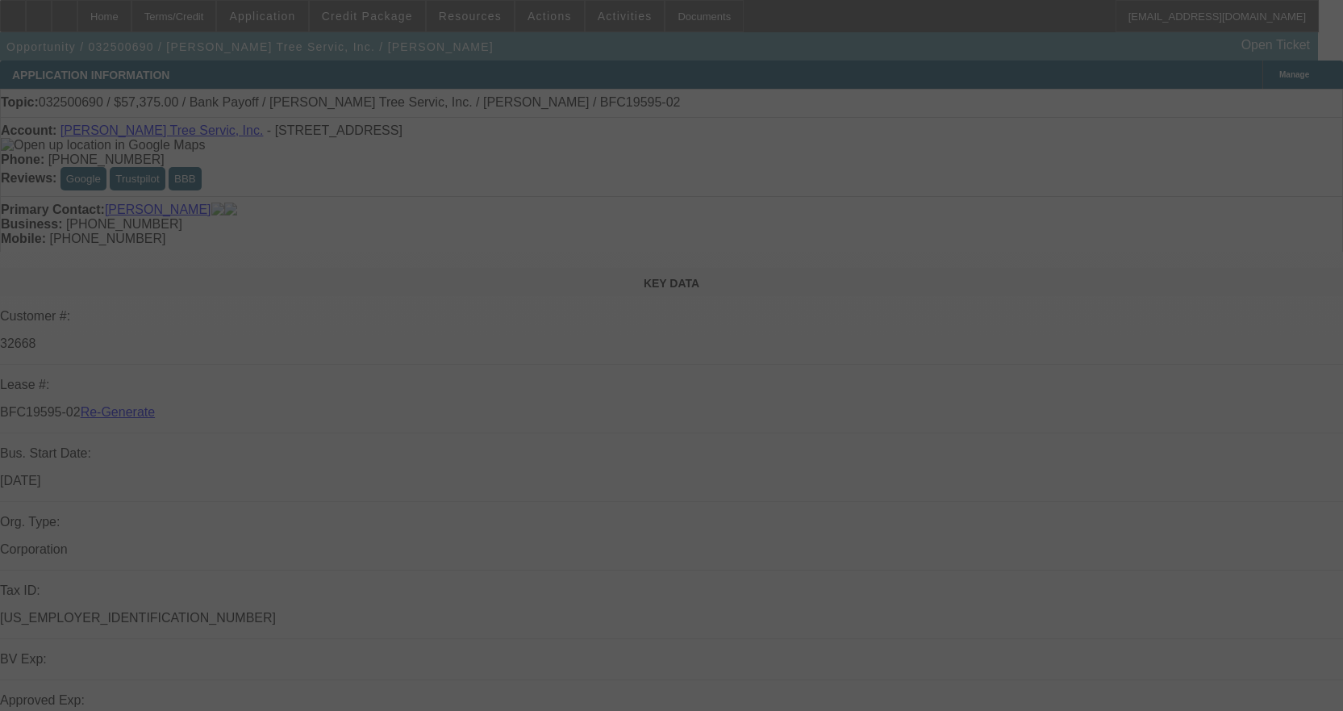
select select "4"
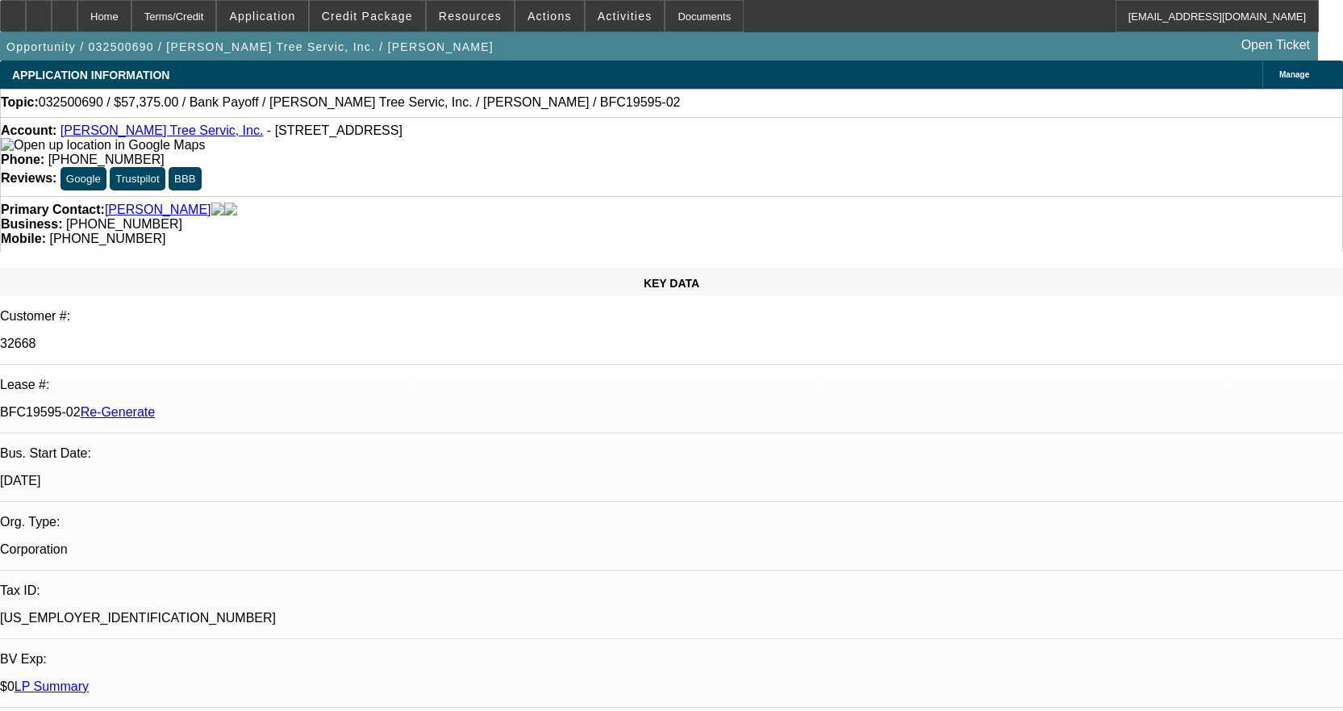
select select "0.1"
select select "0"
select select "3"
select select "0"
select select "6"
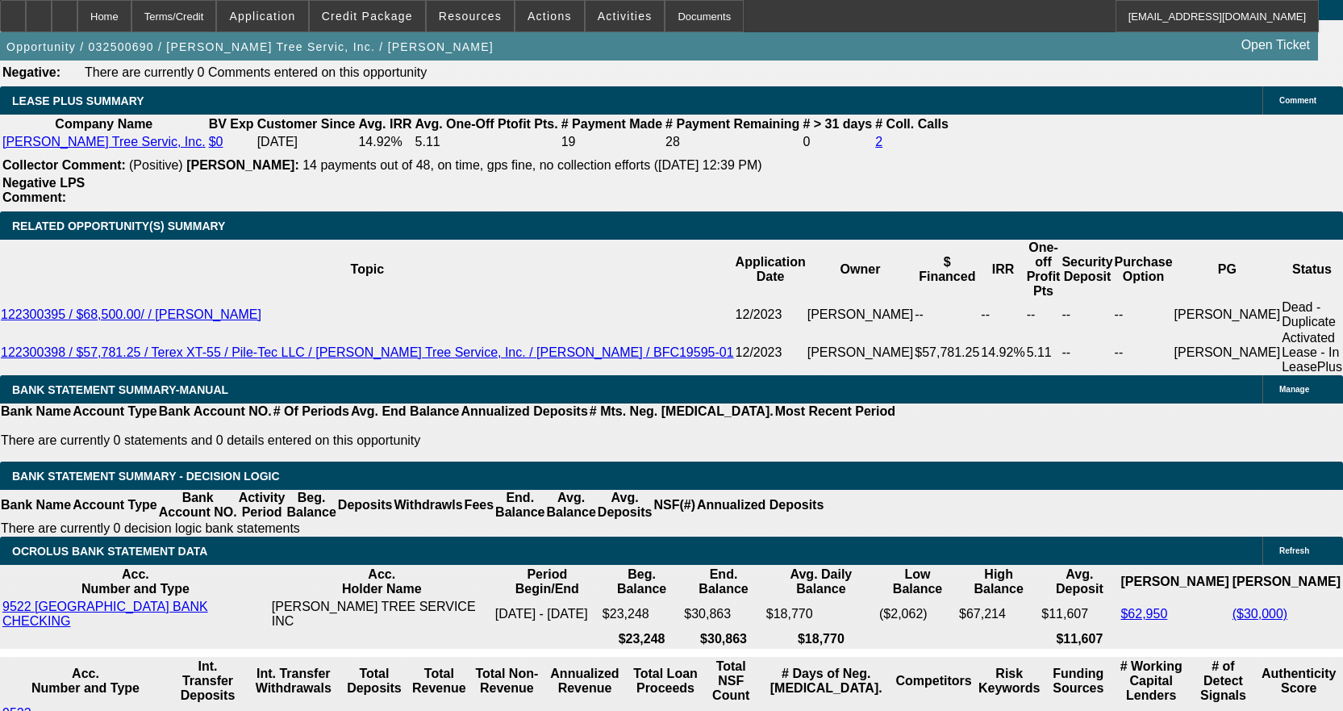
scroll to position [2823, 0]
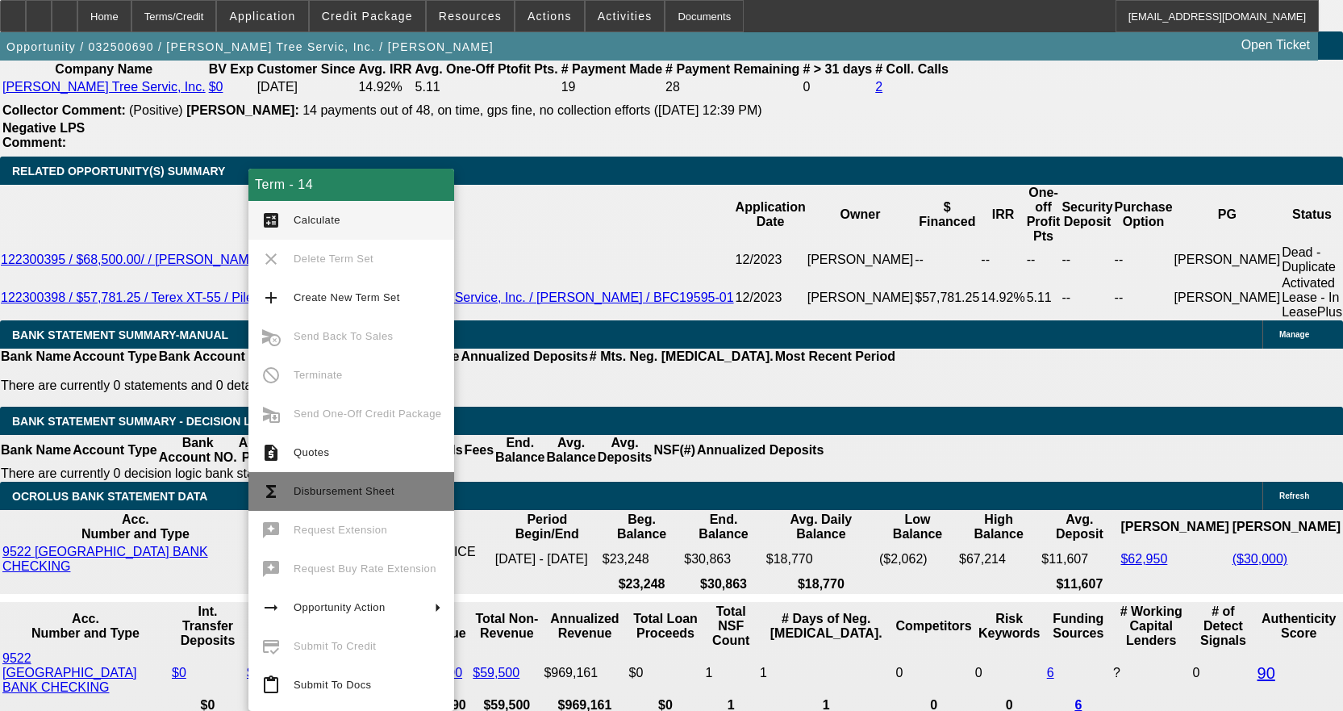
click at [398, 478] on button "functions Disbursement Sheet" at bounding box center [351, 491] width 206 height 39
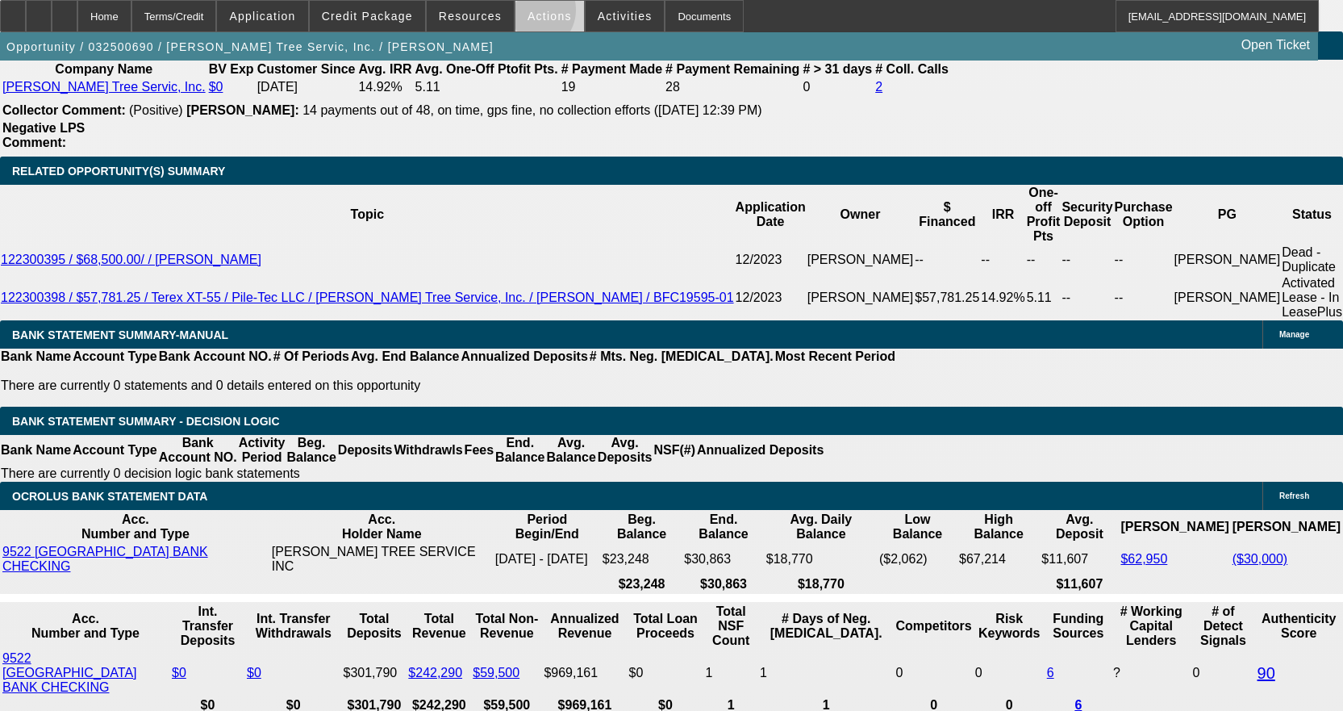
click at [528, 15] on span "Actions" at bounding box center [550, 16] width 44 height 13
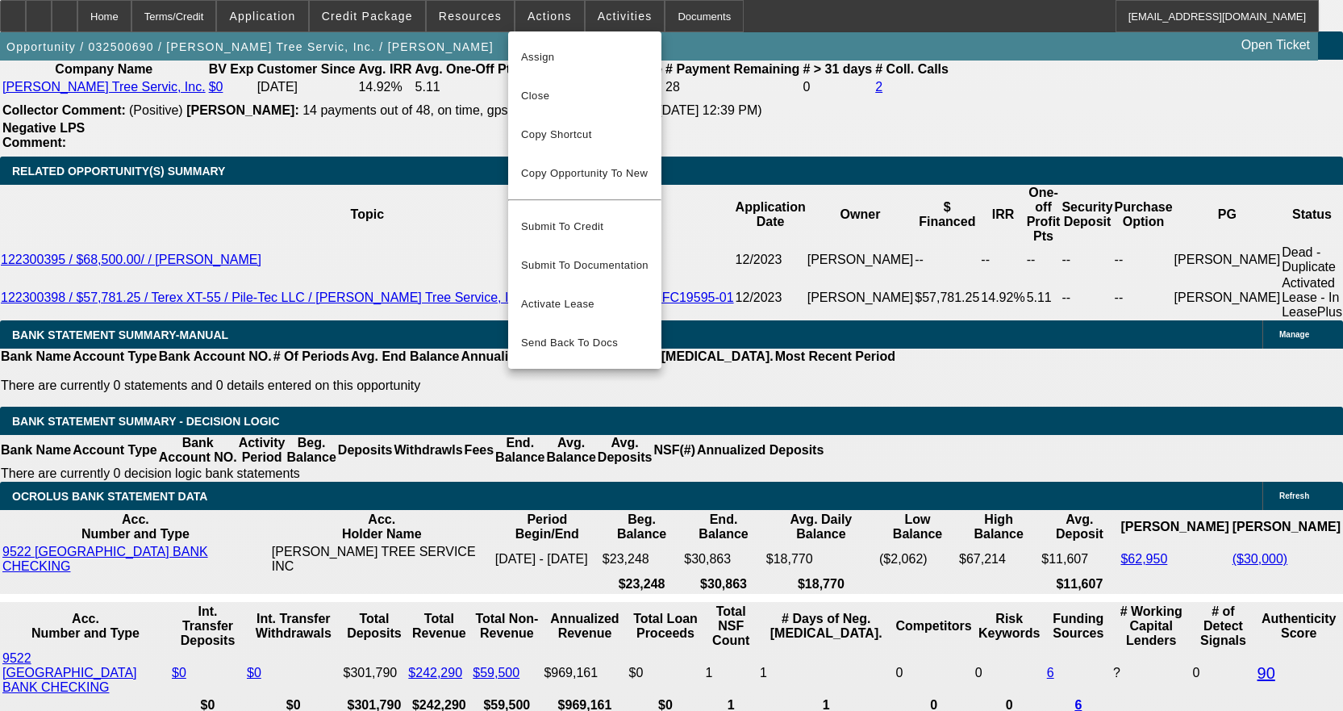
click at [473, 13] on div at bounding box center [671, 355] width 1343 height 711
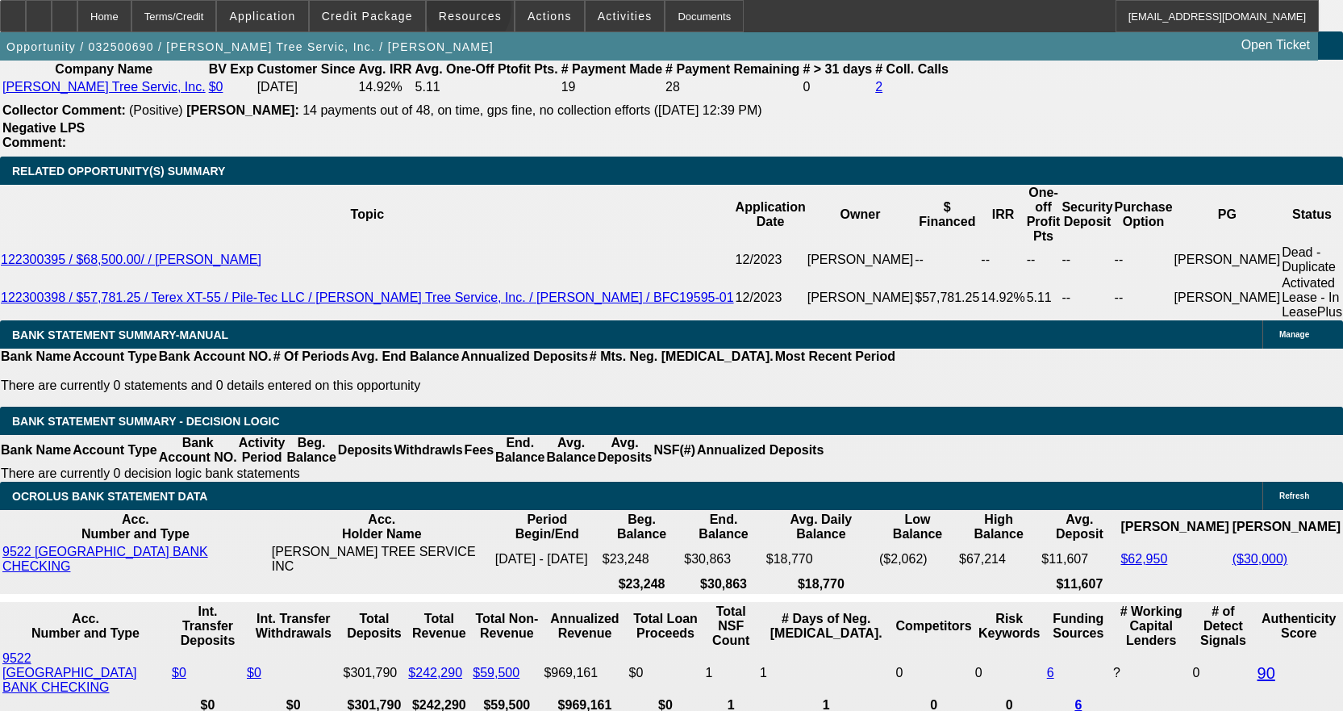
click at [473, 13] on span "Resources" at bounding box center [470, 16] width 63 height 13
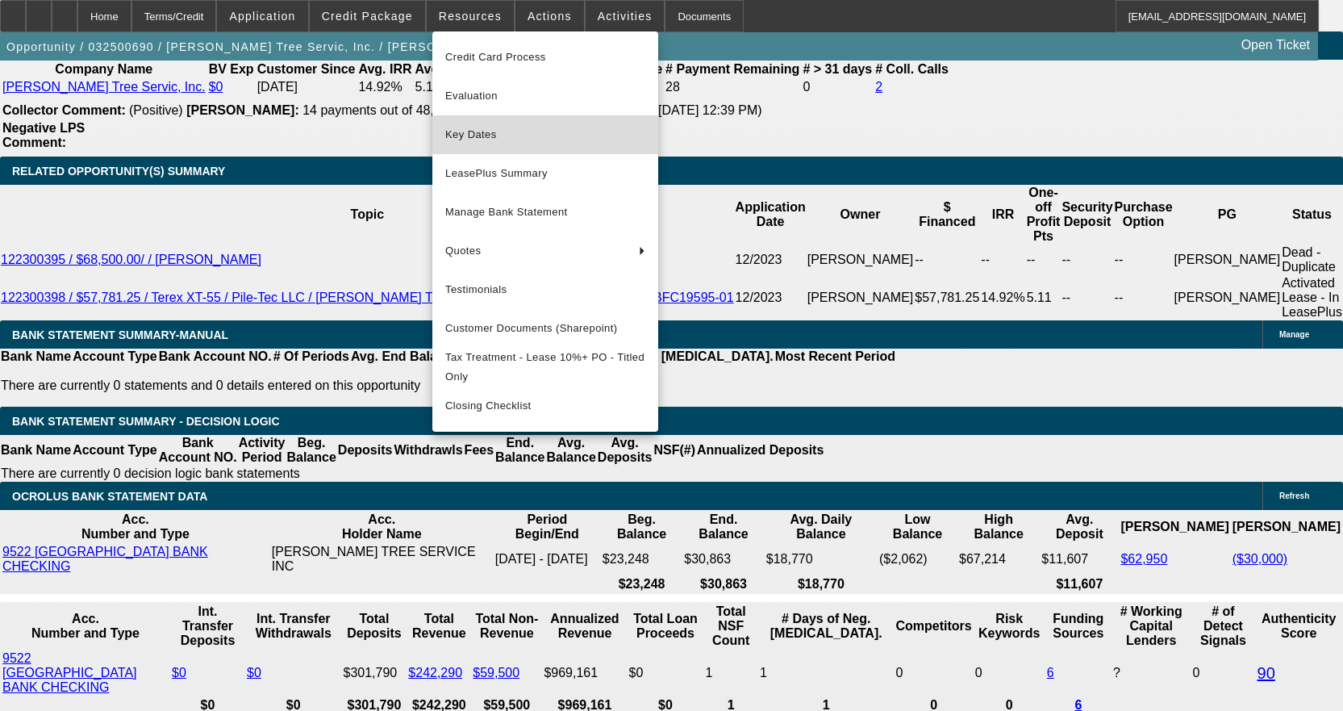
click at [491, 140] on span "Key Dates" at bounding box center [545, 134] width 200 height 19
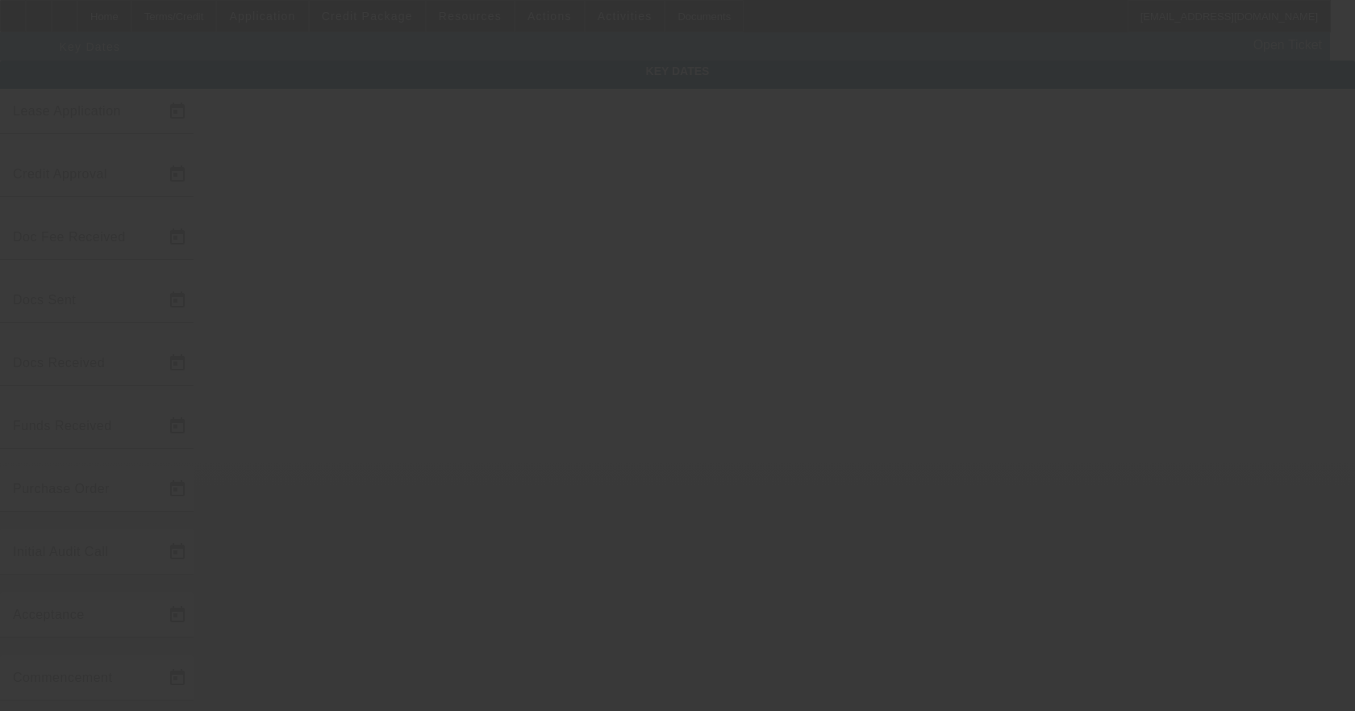
type input "3/28/2025"
type input "6/25/2025"
type input "7/15/2025"
type input "6/25/2025"
type input "7/15/2025"
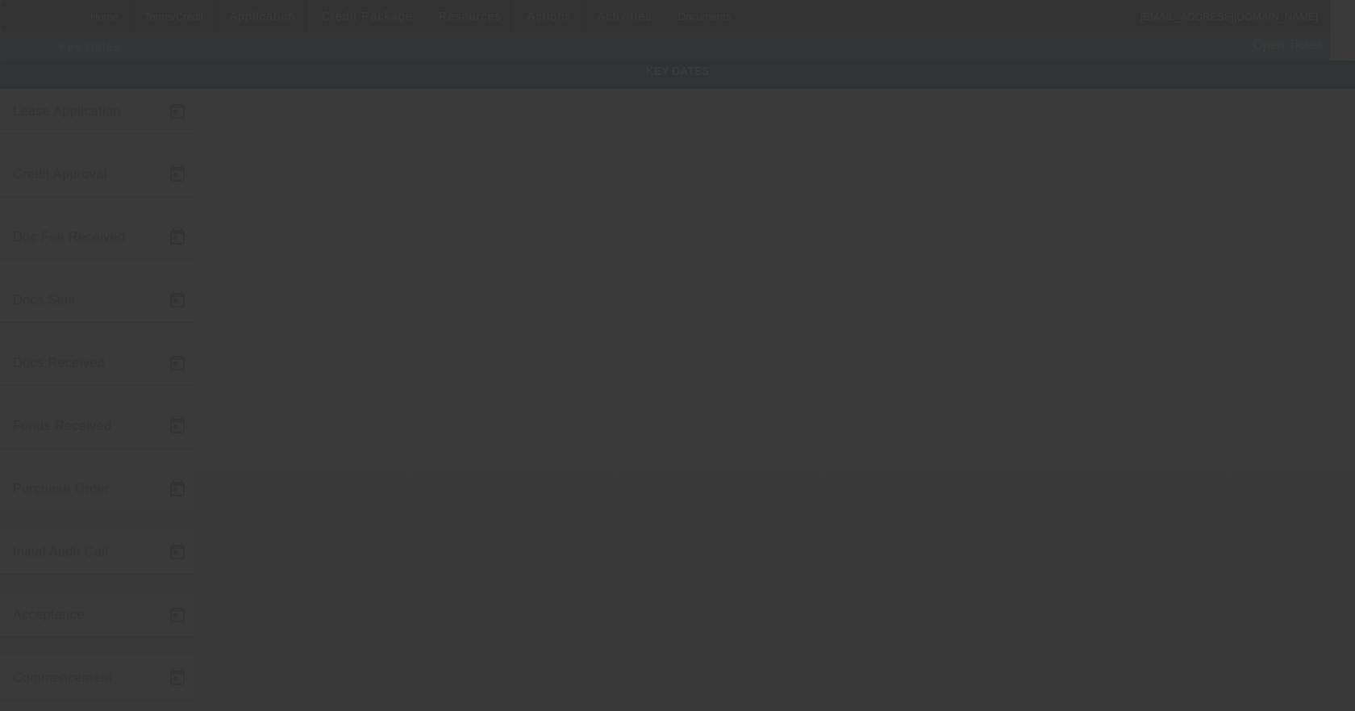
type input "7/15/2025"
type input "8/29/2025"
type input "9/1/2025"
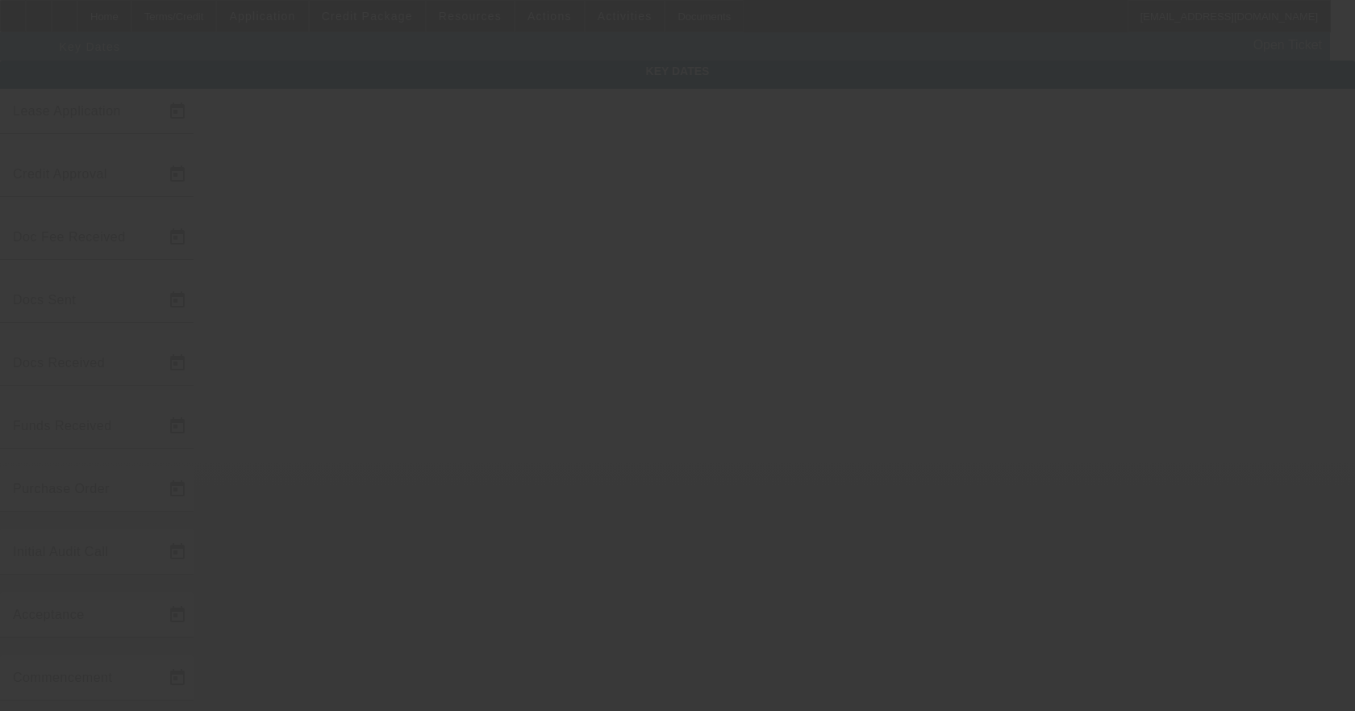
type input "10/1/2025"
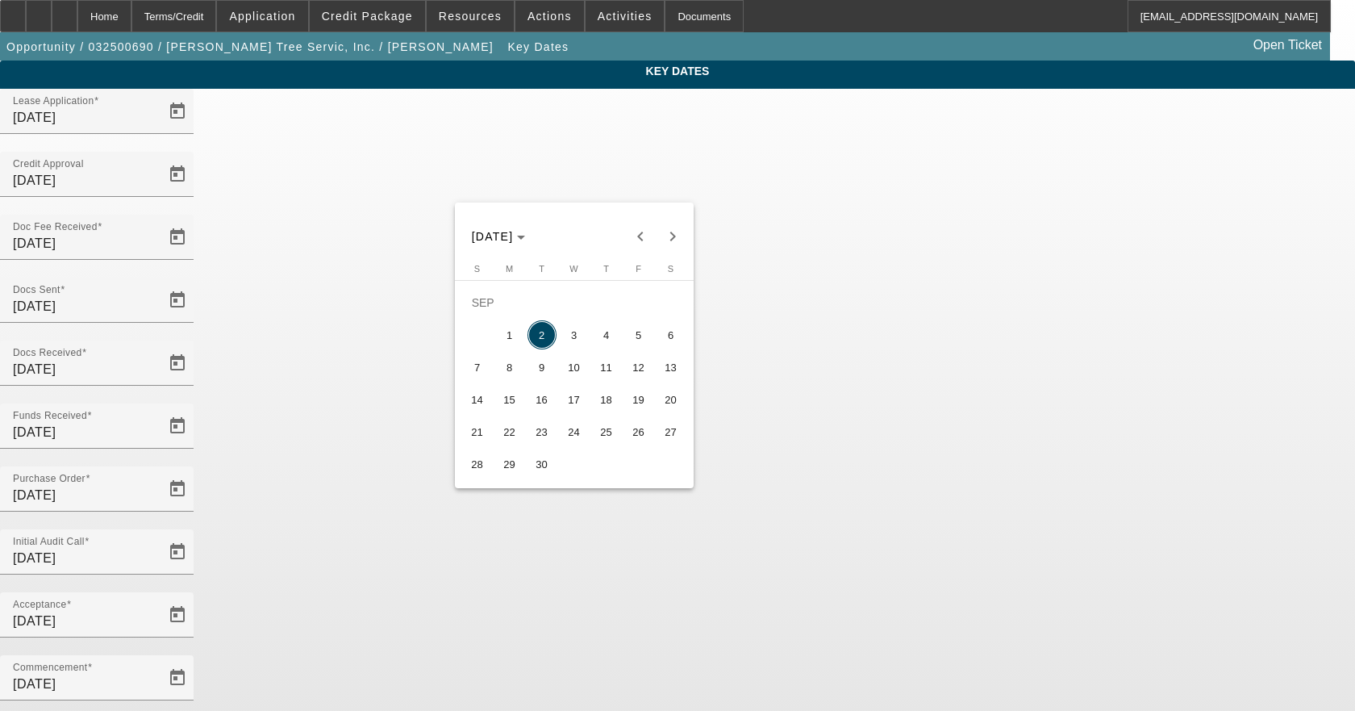
click at [572, 340] on span "3" at bounding box center [574, 334] width 29 height 29
type input "9/3/2025"
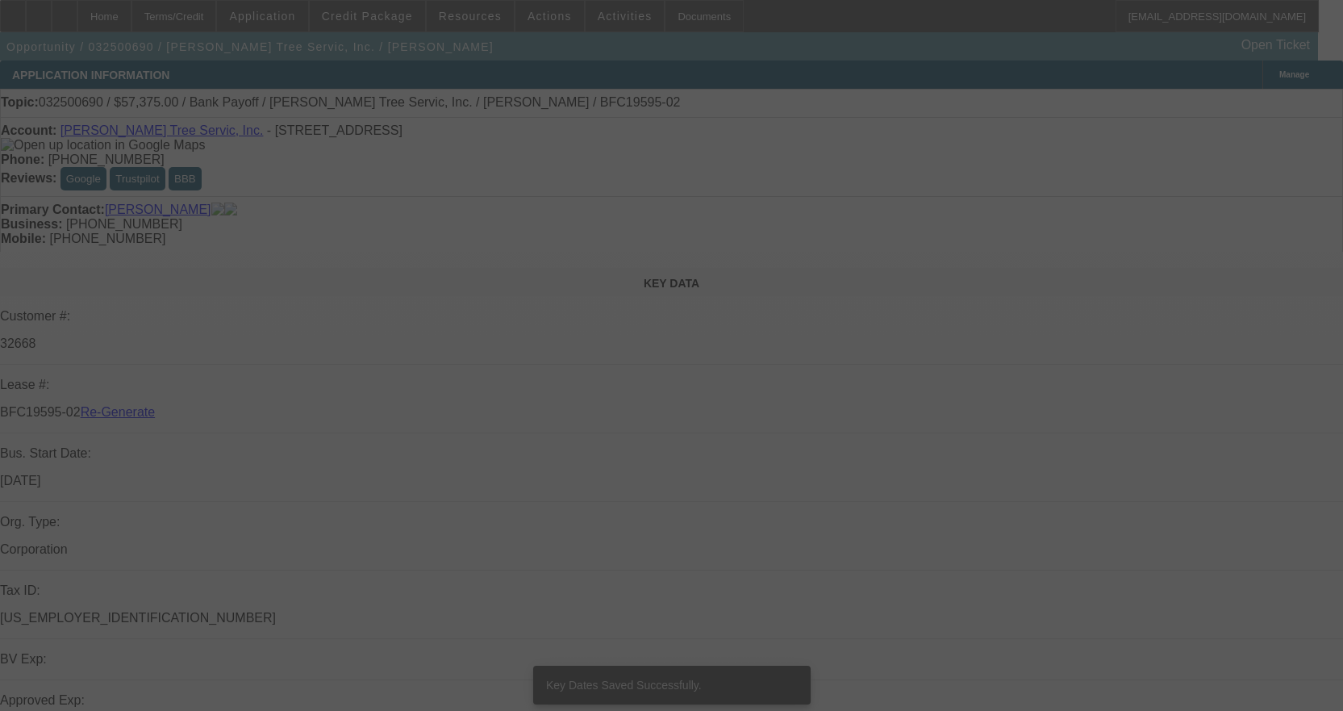
select select "4"
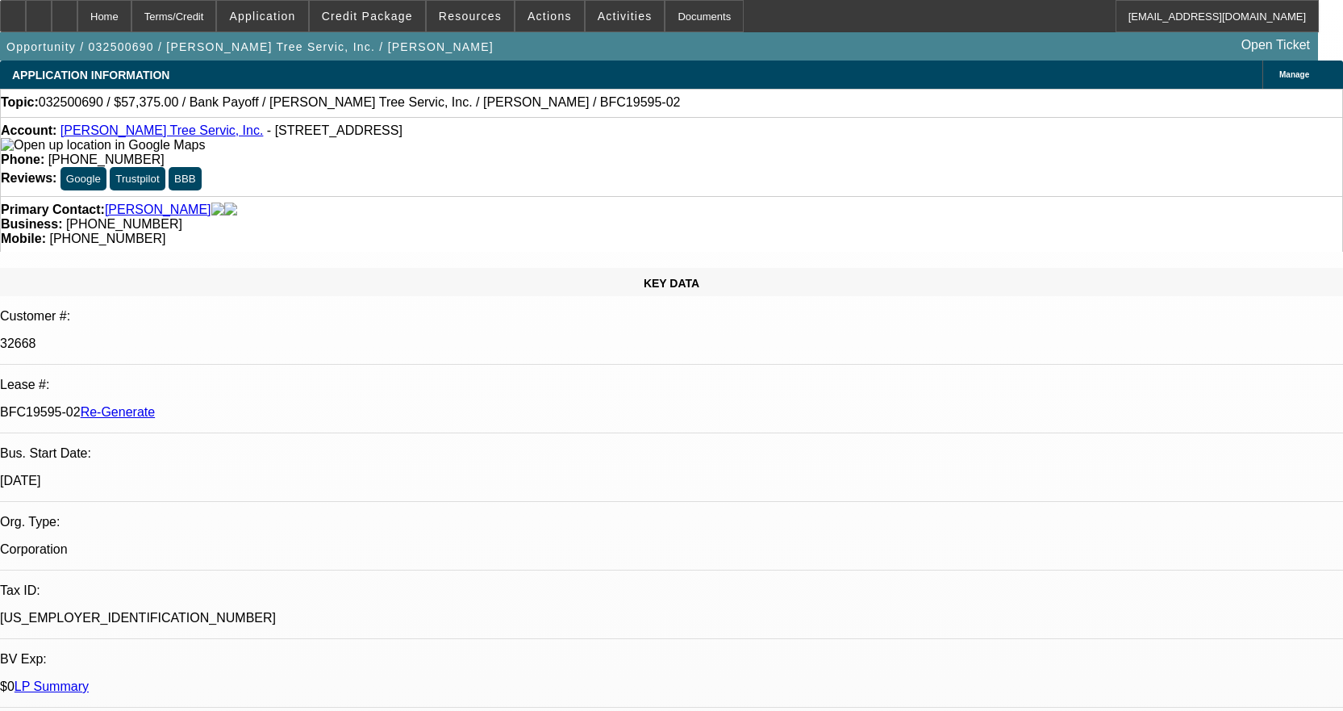
select select "0.1"
select select "0"
select select "3"
select select "0"
select select "6"
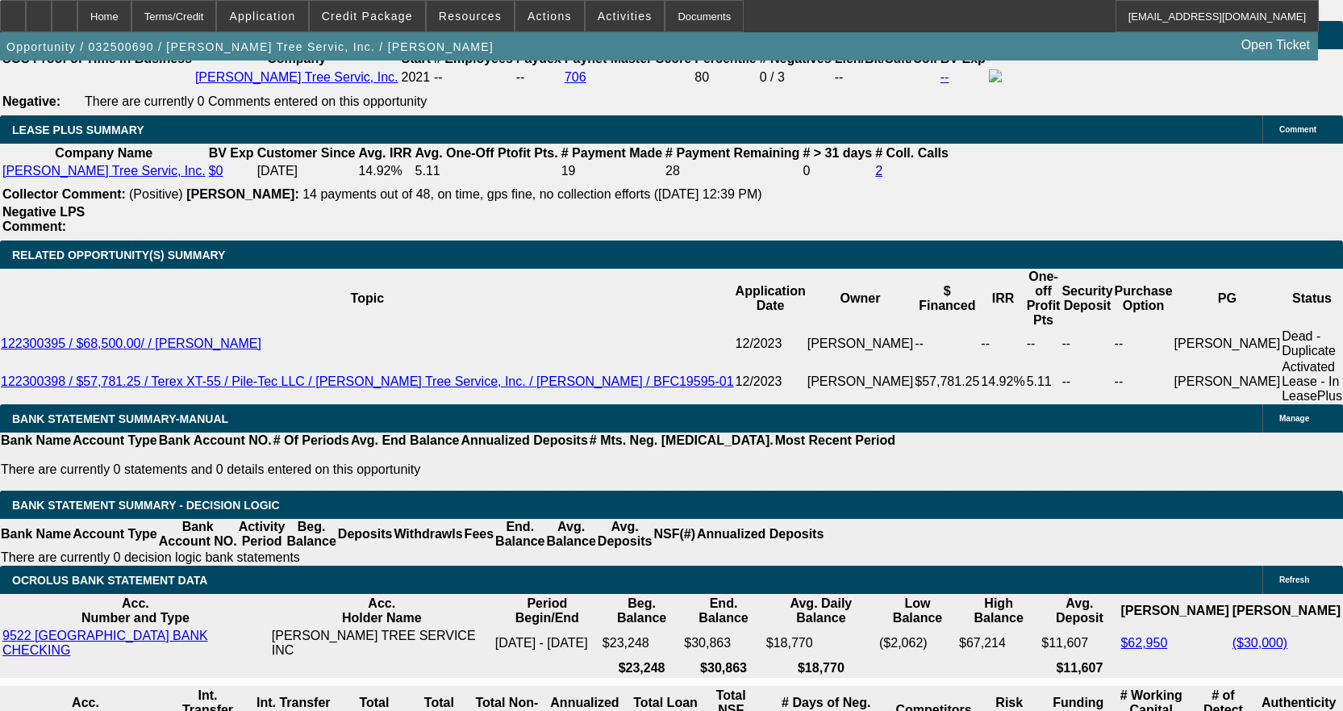
scroll to position [2743, 0]
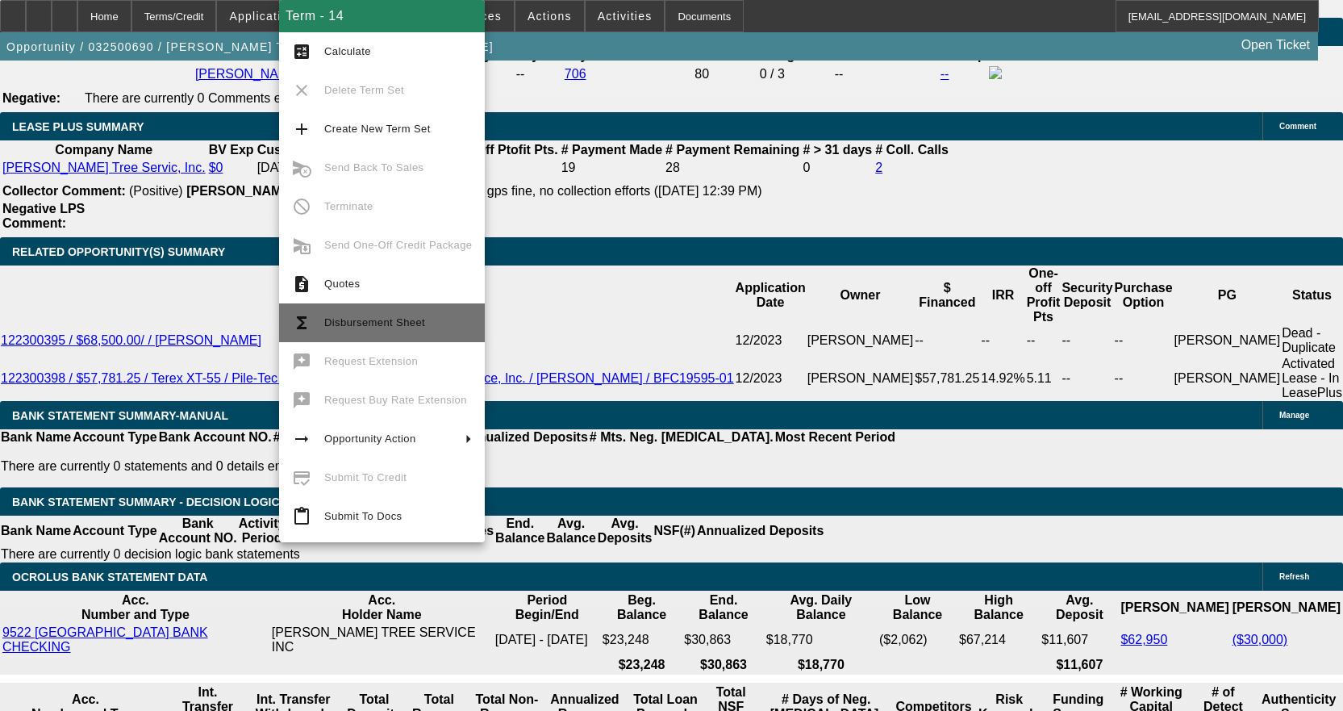
click at [398, 313] on span "Disbursement Sheet" at bounding box center [398, 322] width 148 height 19
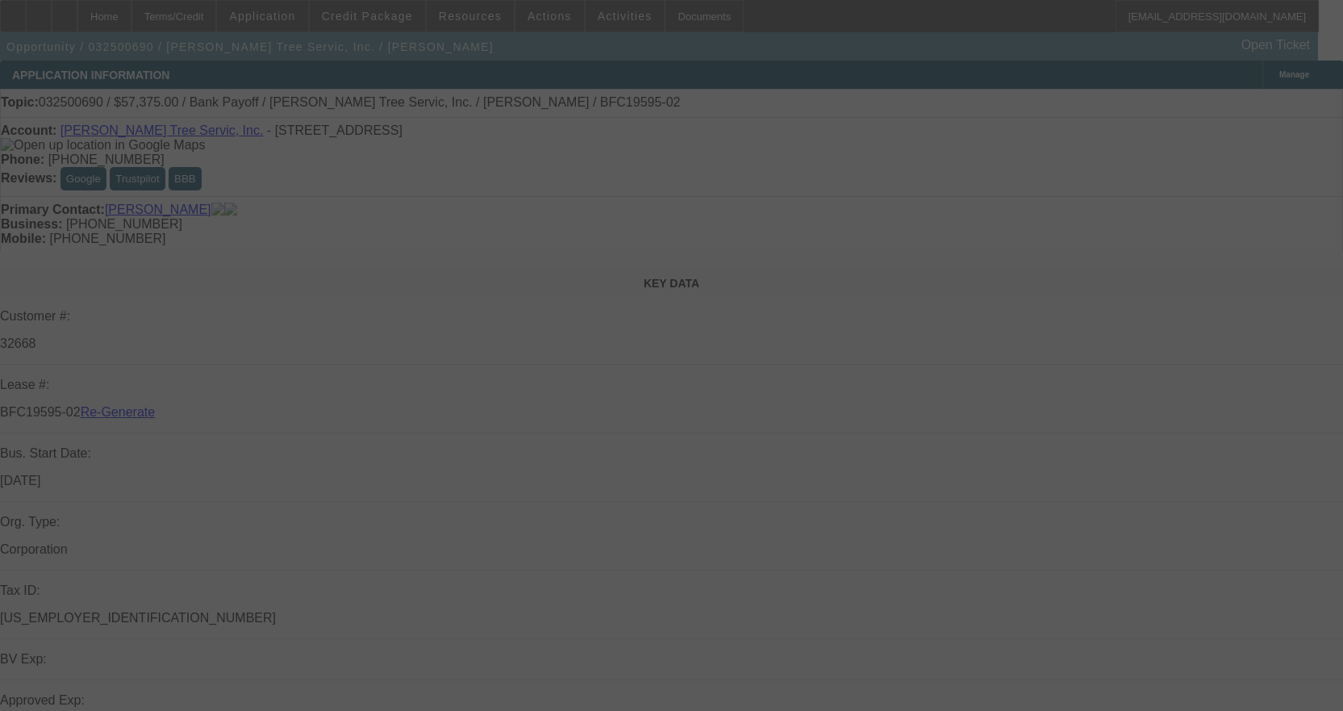
select select "4"
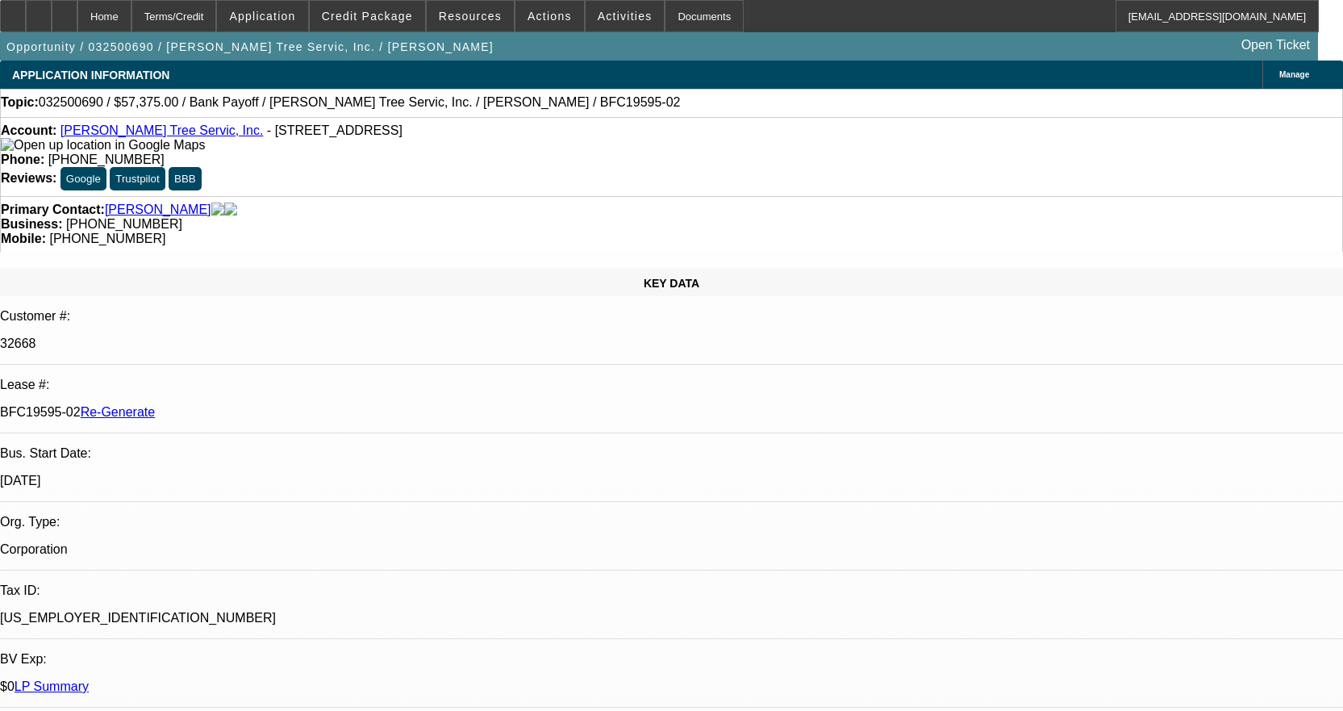
select select "0.1"
select select "0"
select select "3"
select select "0"
select select "6"
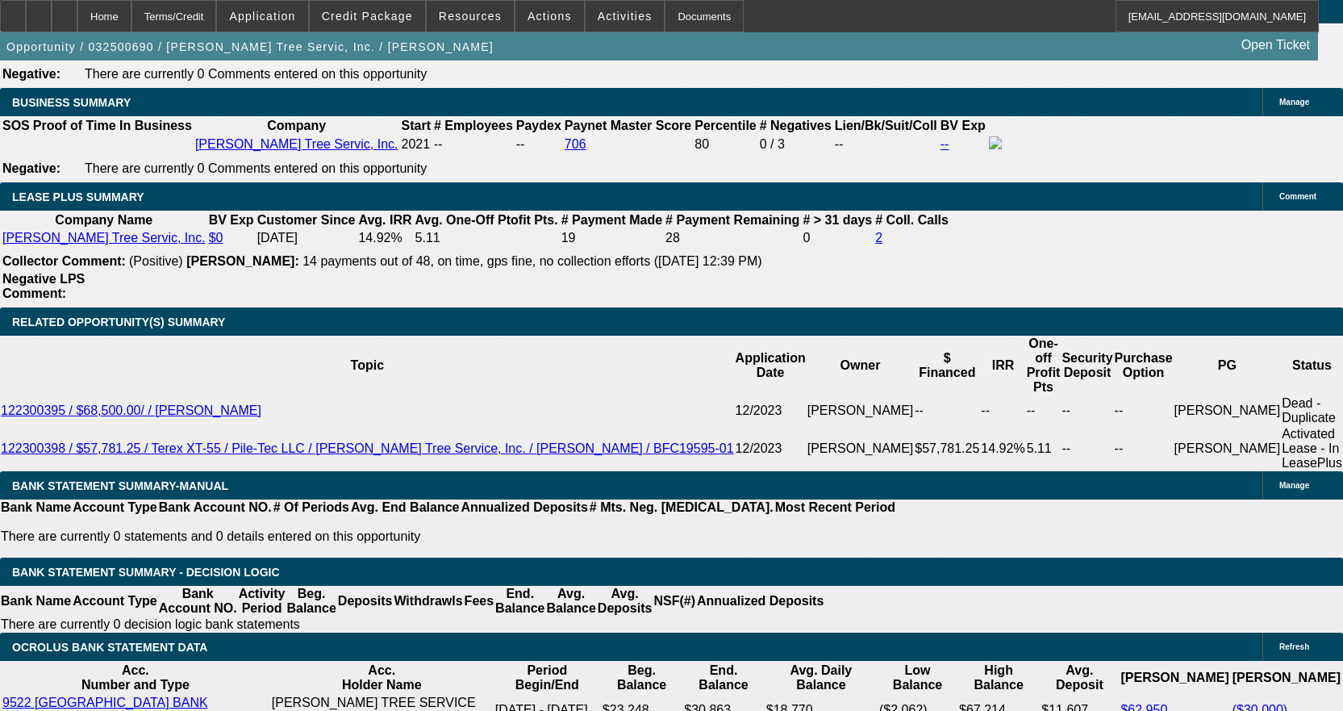
scroll to position [2743, 0]
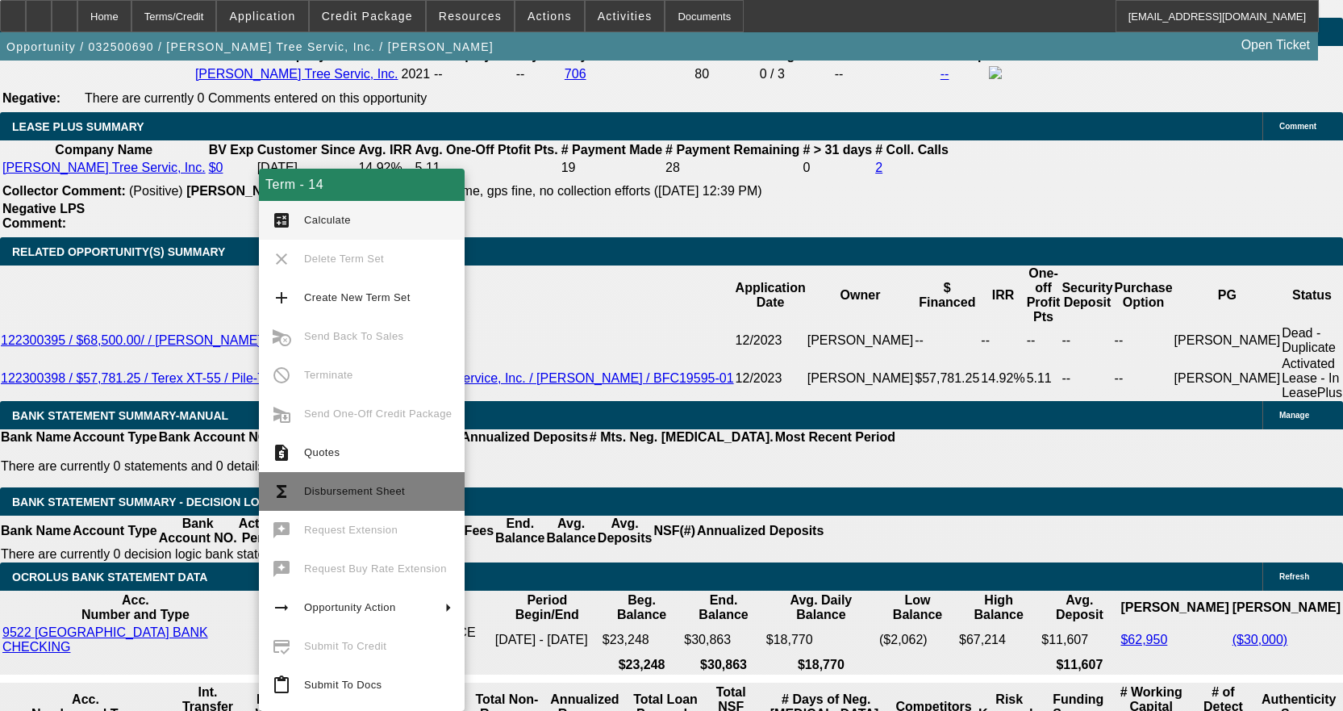
click at [341, 481] on button "functions Disbursement Sheet" at bounding box center [362, 491] width 206 height 39
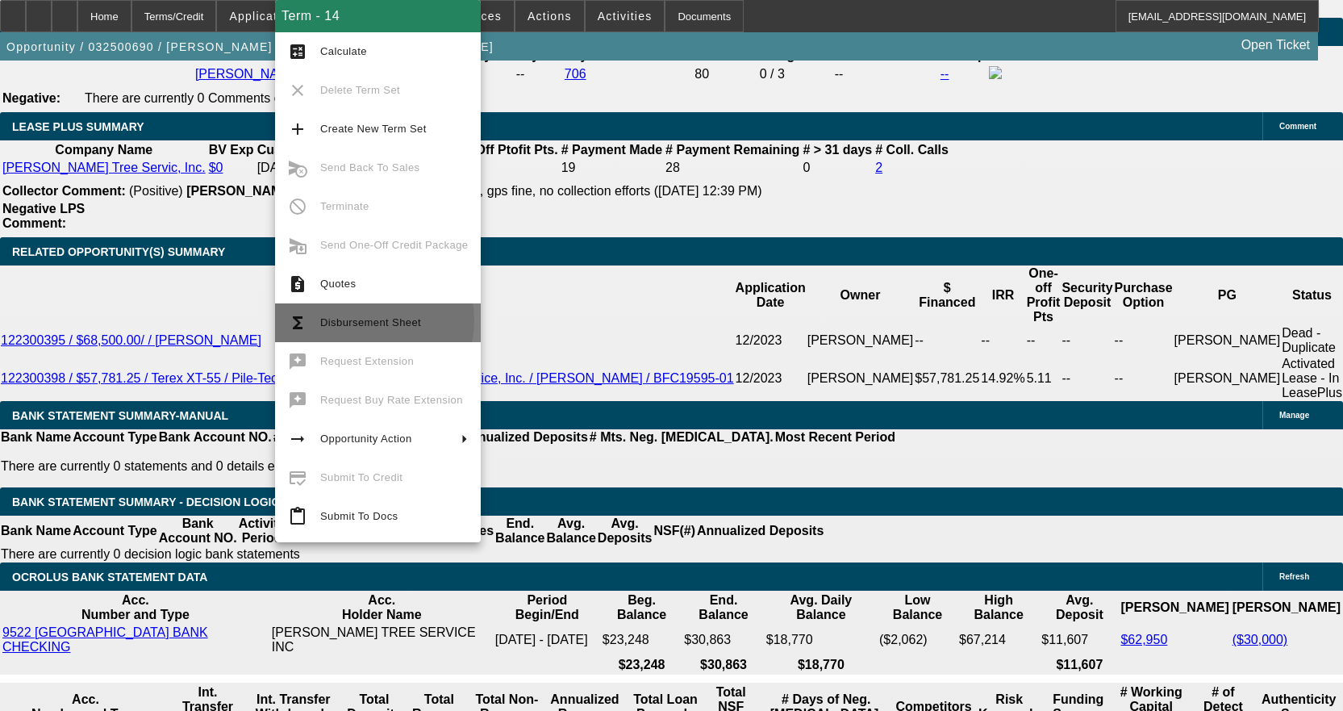
click at [360, 320] on span "Disbursement Sheet" at bounding box center [370, 322] width 101 height 12
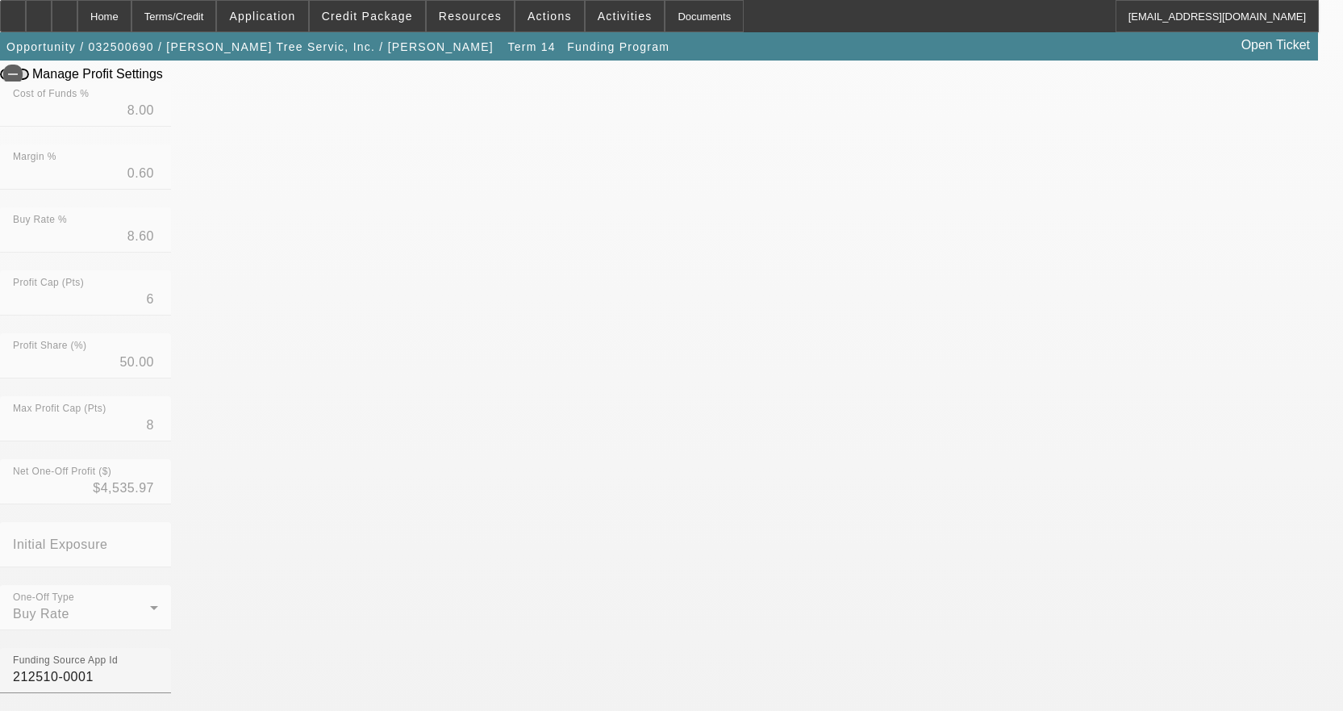
scroll to position [526, 0]
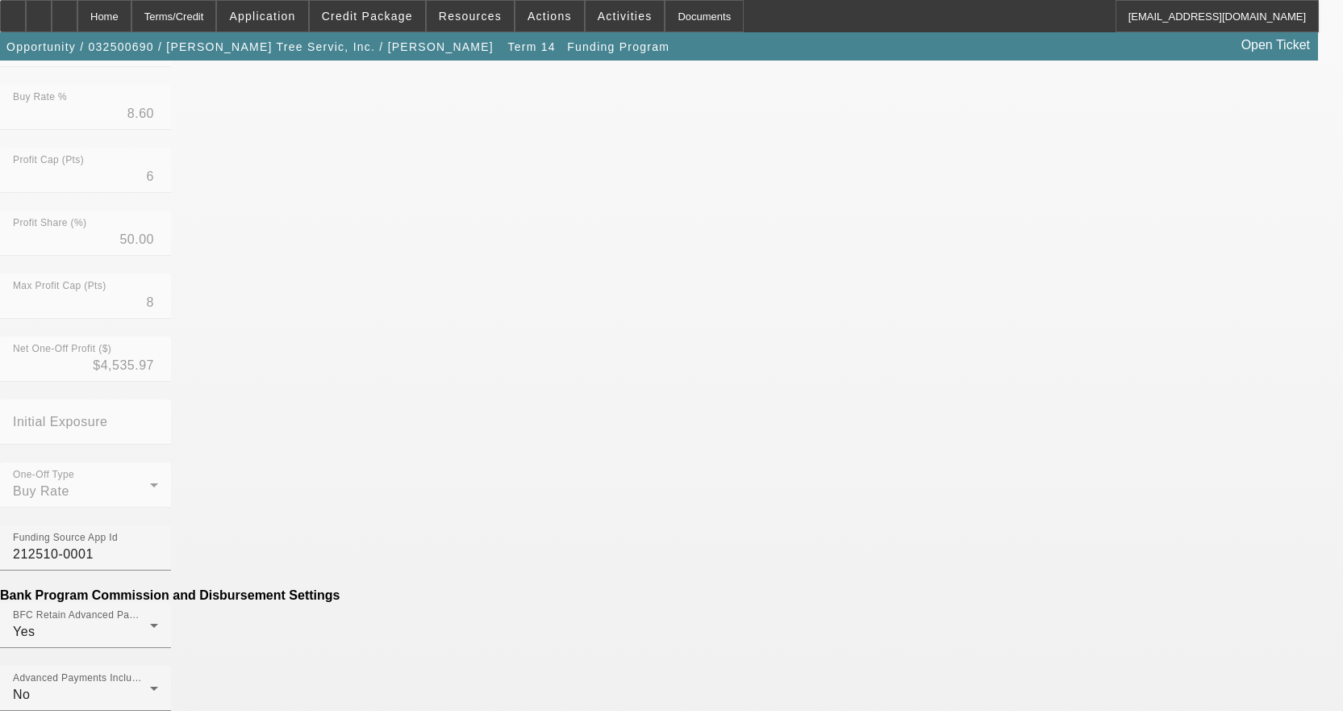
type input "($20.22)"
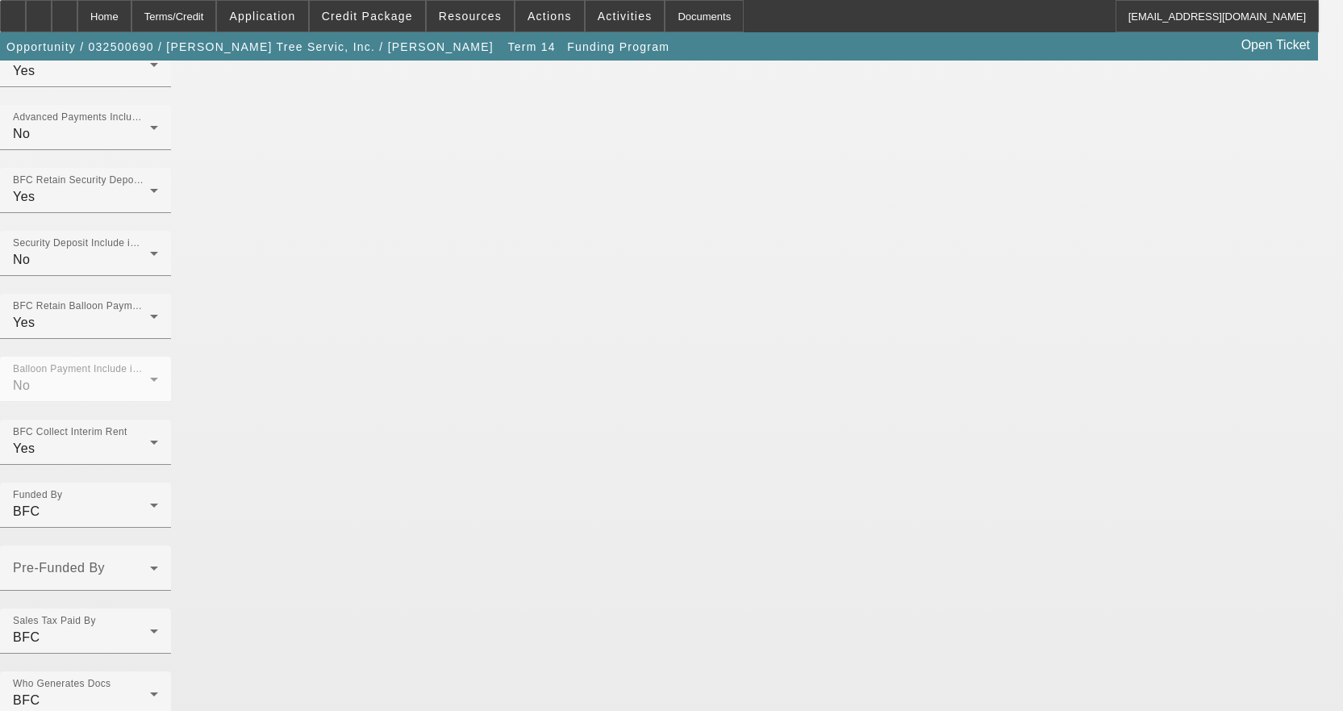
scroll to position [1162, 0]
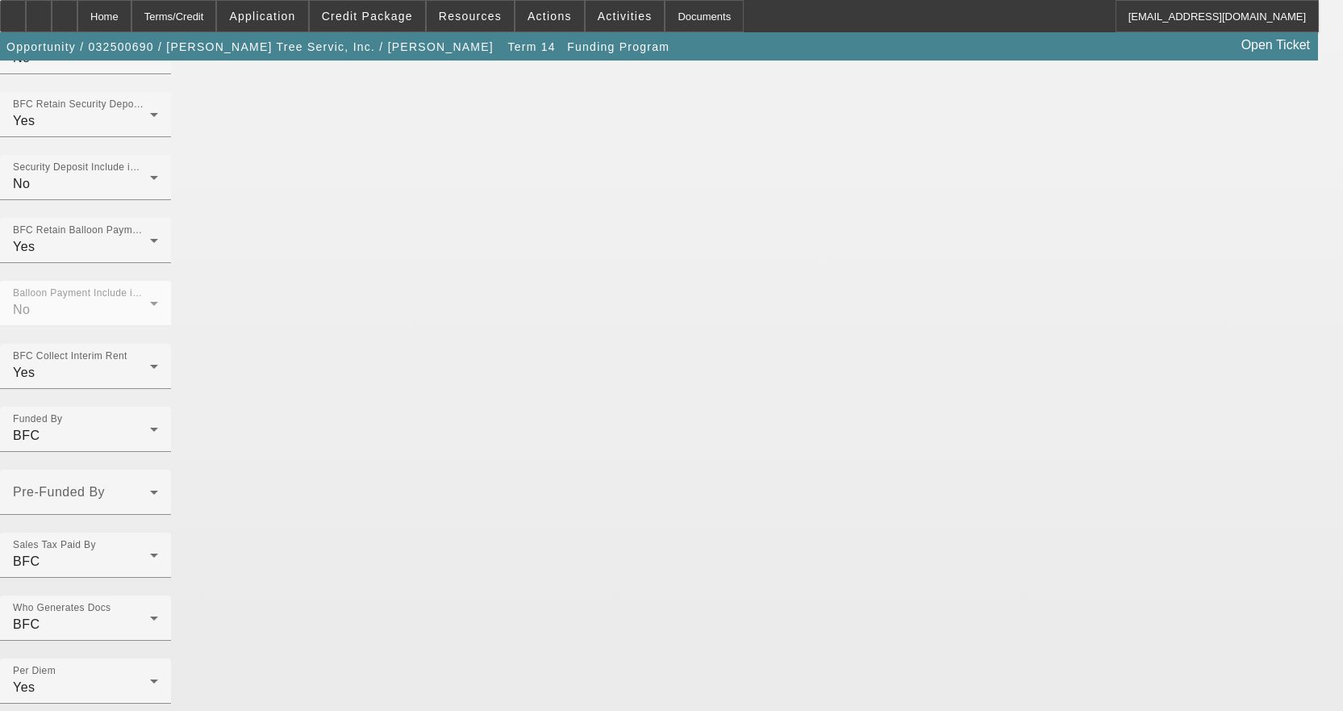
type input "Per-Diem"
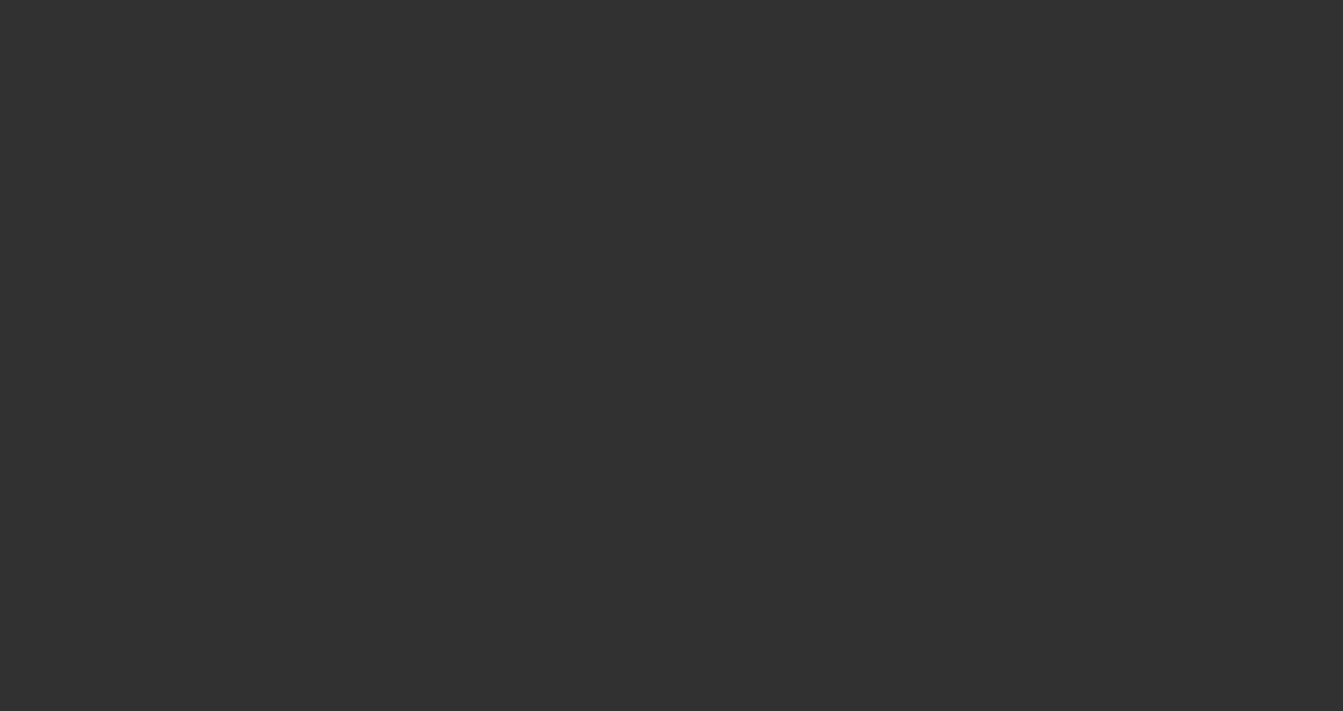
scroll to position [323, 0]
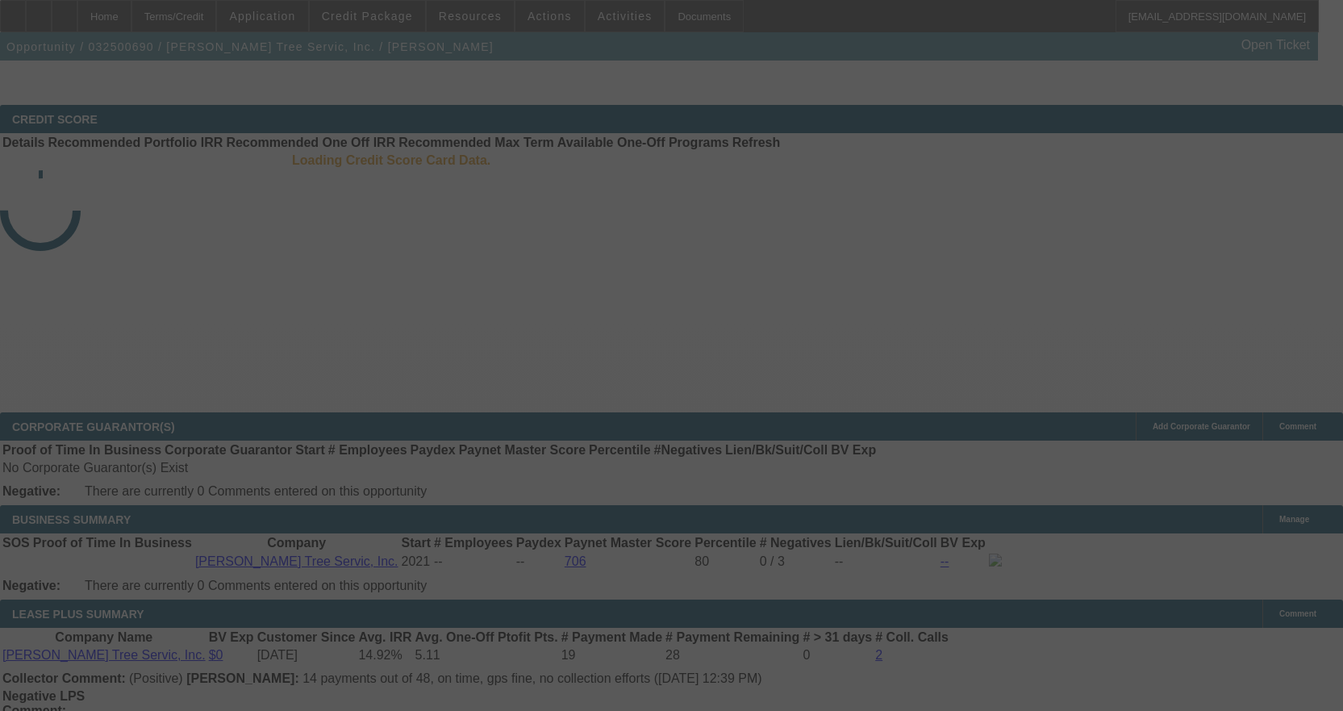
select select "4"
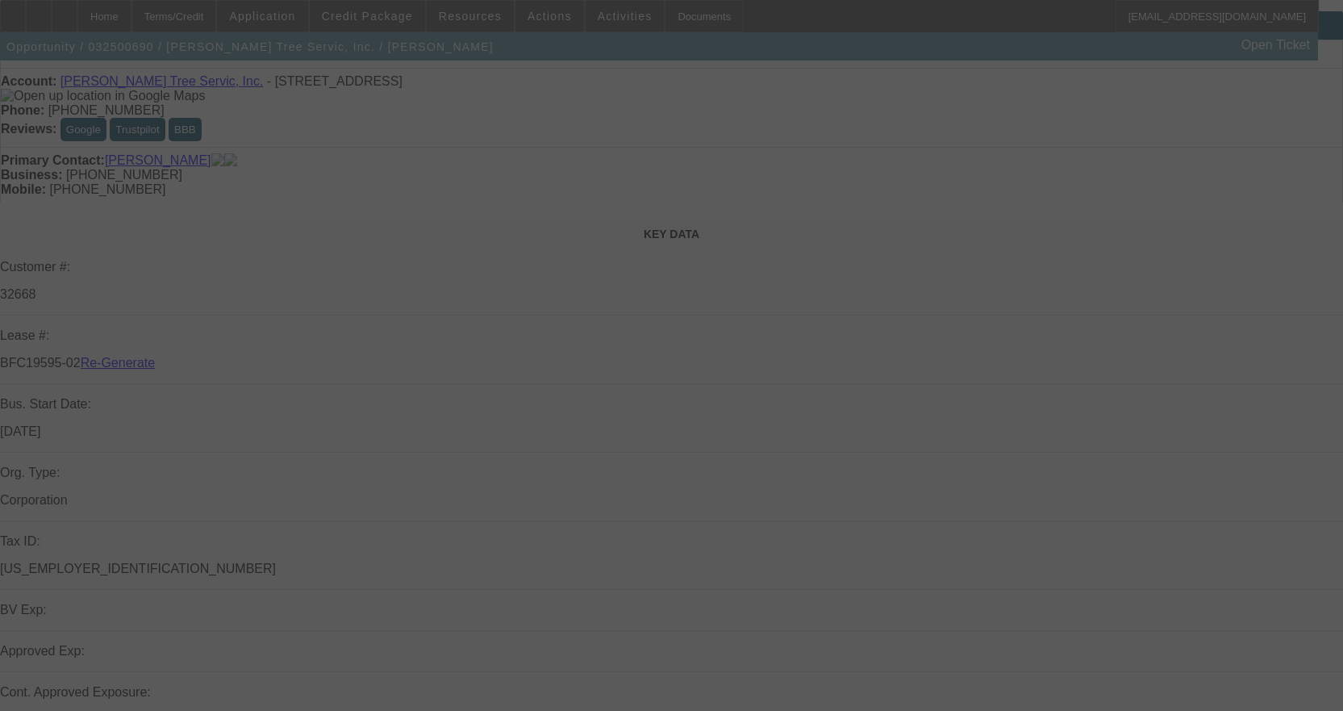
scroll to position [0, 0]
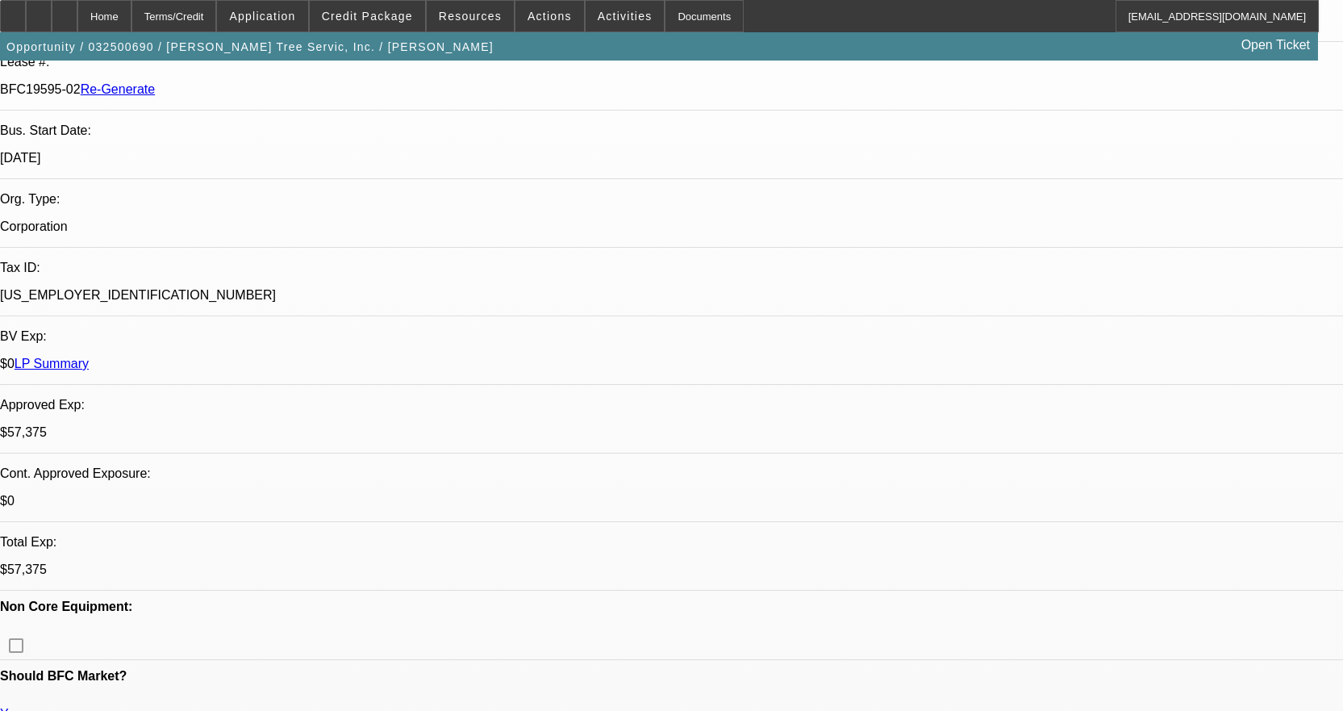
select select "0.1"
select select "0"
select select "3"
select select "0"
select select "6"
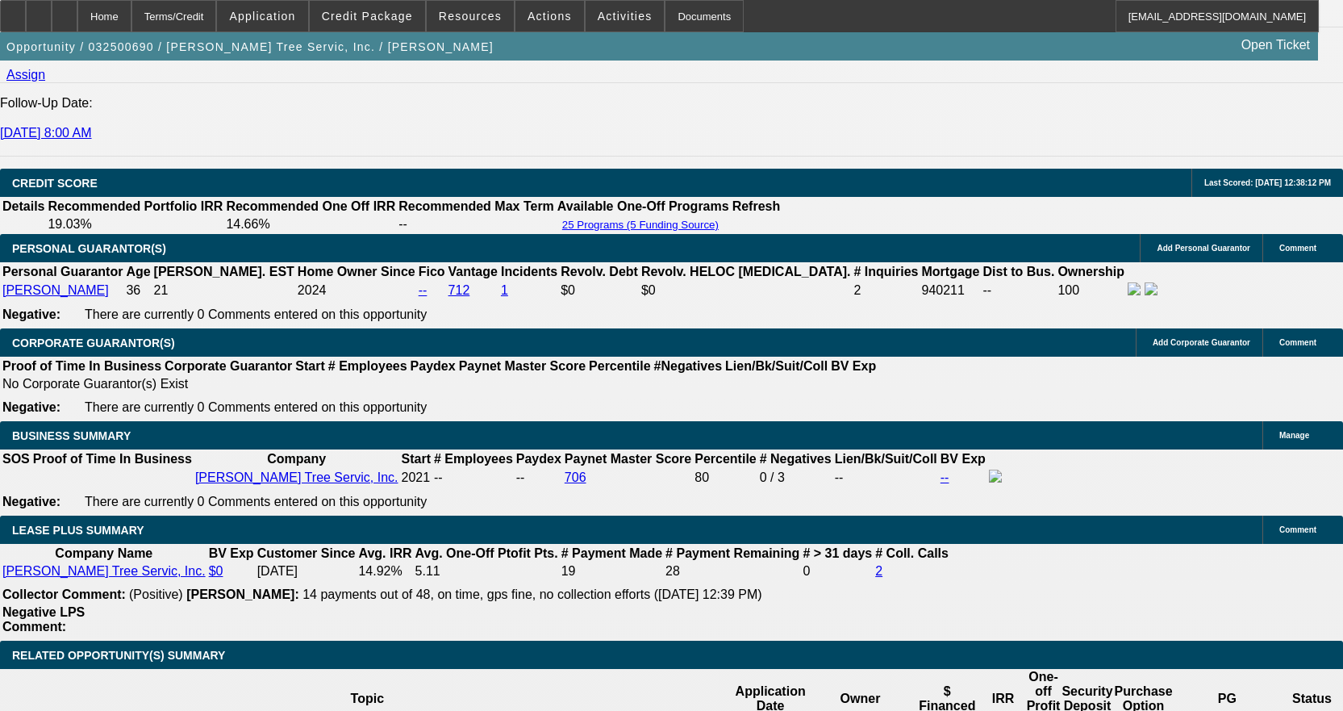
scroll to position [2662, 0]
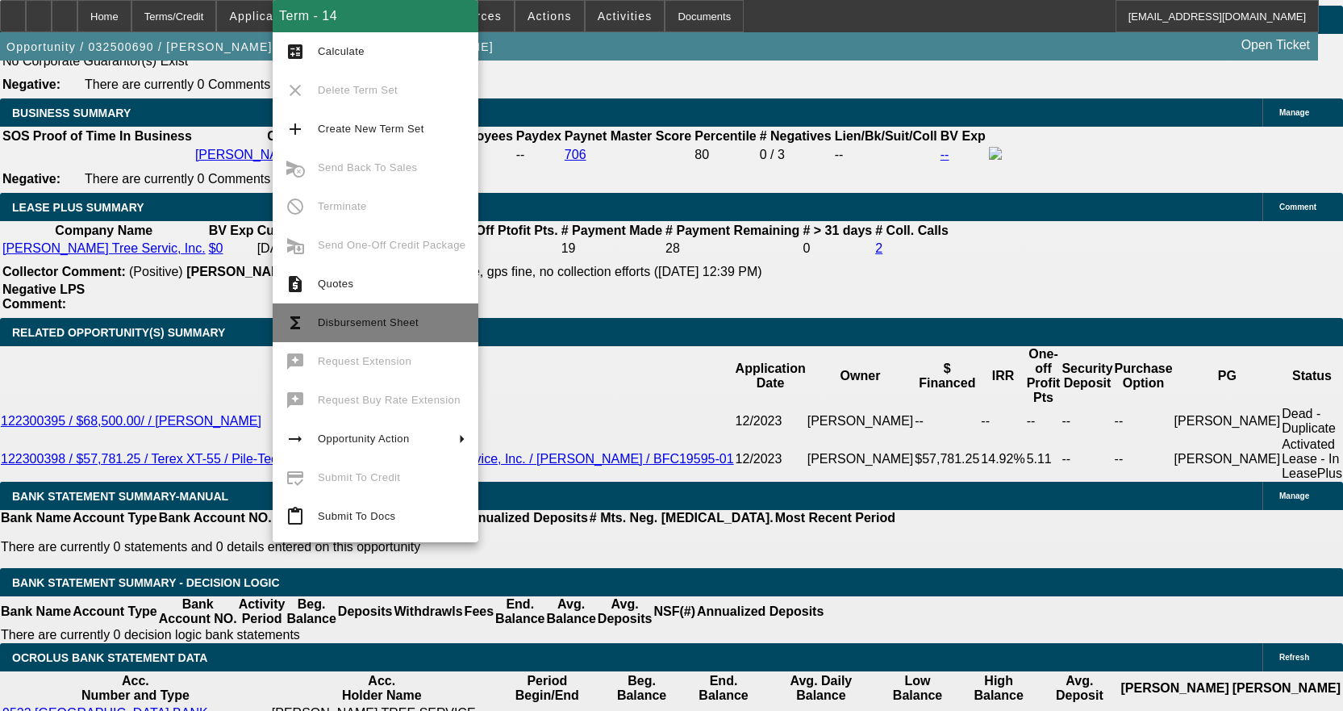
click at [342, 328] on span "Disbursement Sheet" at bounding box center [392, 322] width 148 height 19
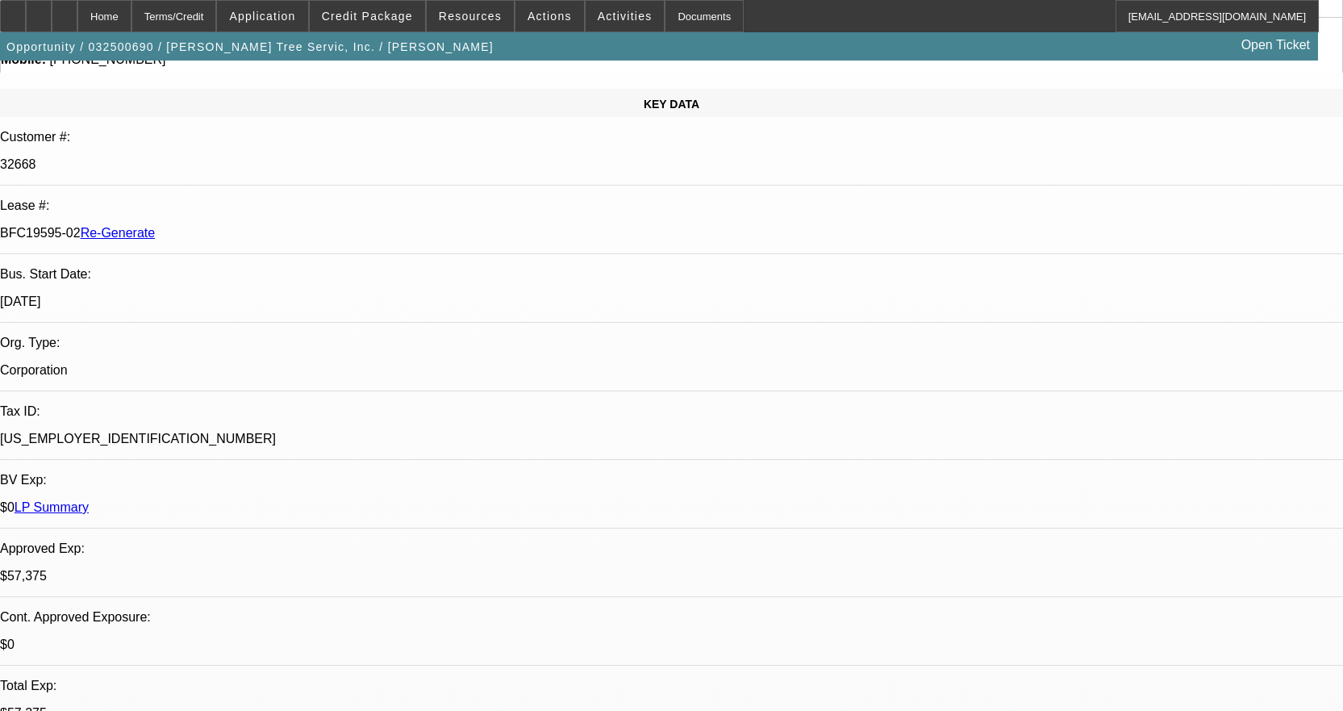
scroll to position [0, 0]
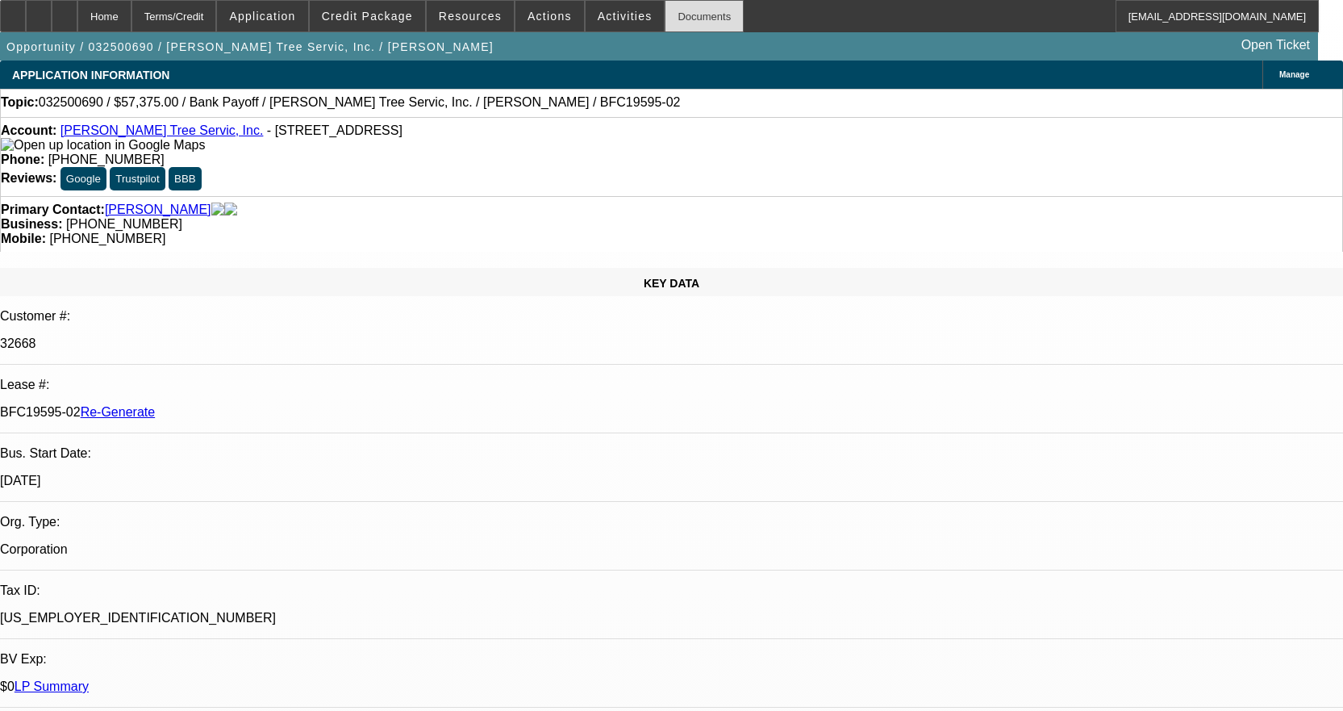
click at [678, 19] on div "Documents" at bounding box center [704, 16] width 79 height 32
click at [624, 11] on span at bounding box center [625, 16] width 79 height 39
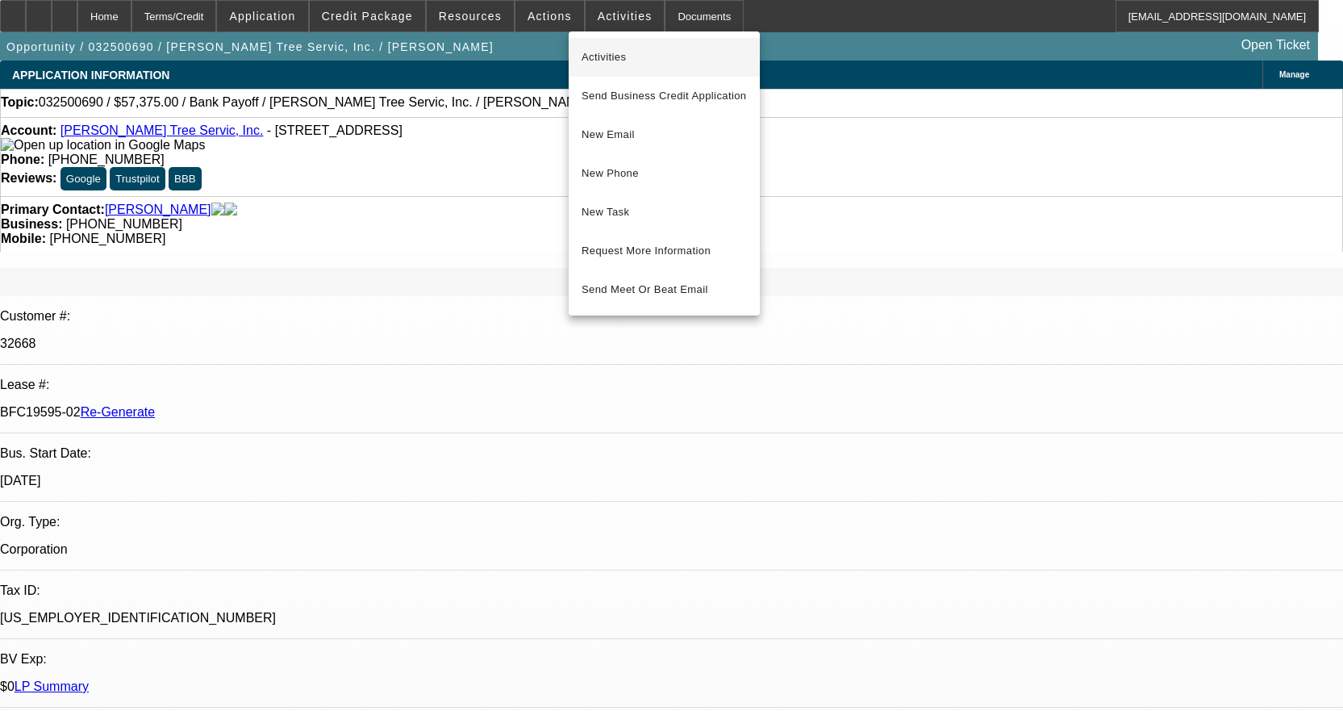
click at [614, 52] on span "Activities" at bounding box center [664, 57] width 165 height 19
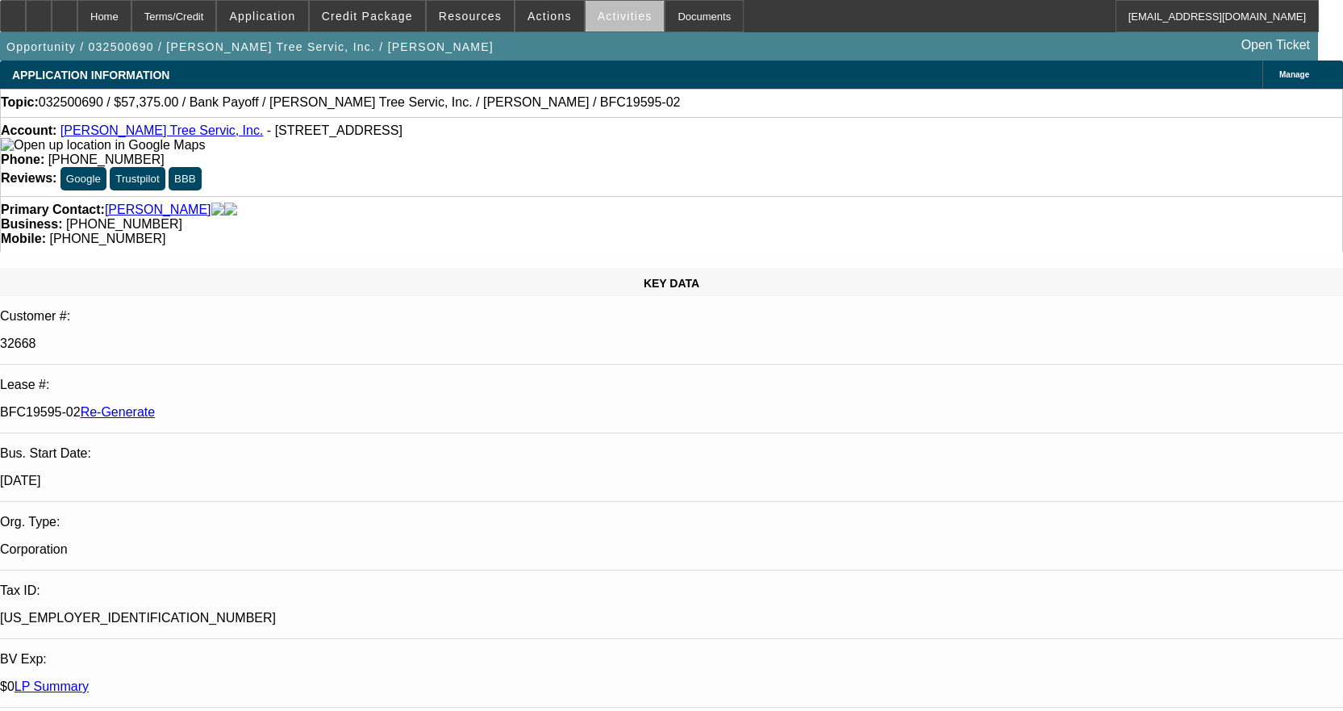
click at [624, 19] on span at bounding box center [625, 16] width 79 height 39
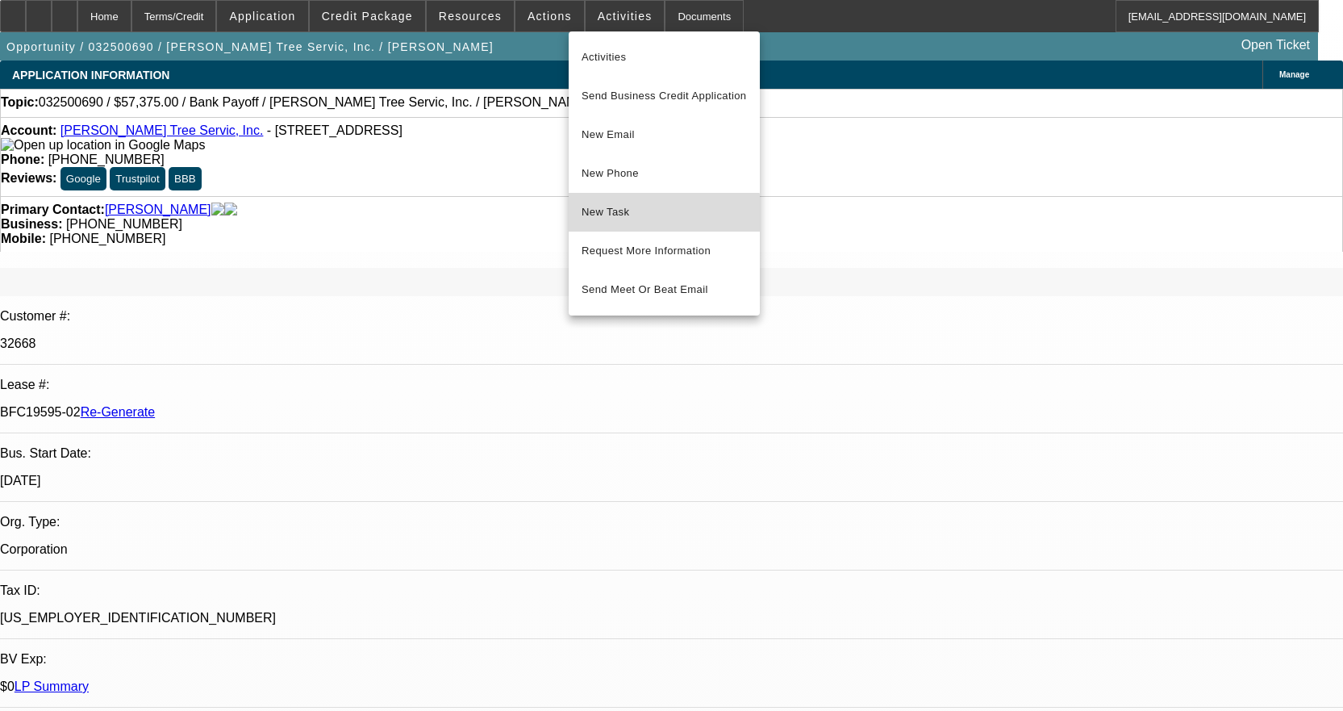
click at [628, 223] on button "New Task" at bounding box center [664, 212] width 191 height 39
